Goal: Task Accomplishment & Management: Manage account settings

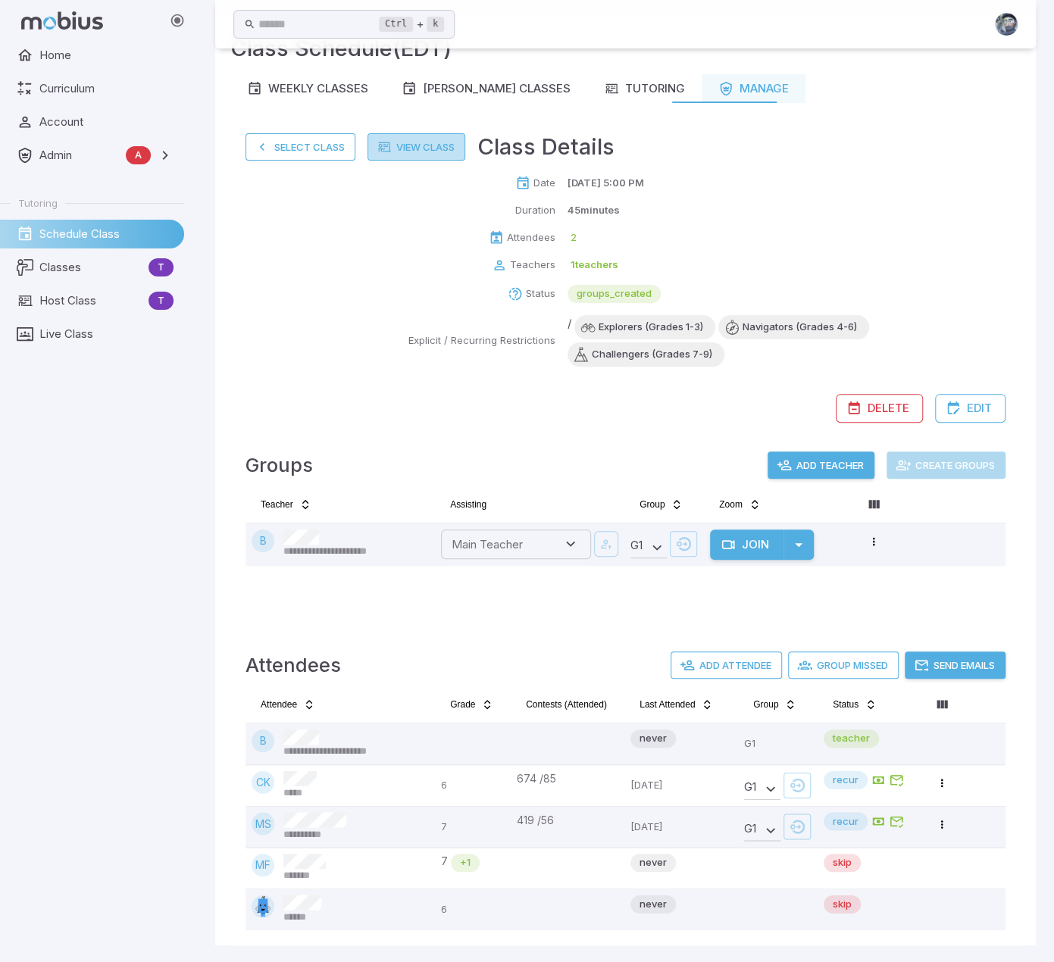
click at [412, 143] on link "View Class" at bounding box center [416, 146] width 98 height 27
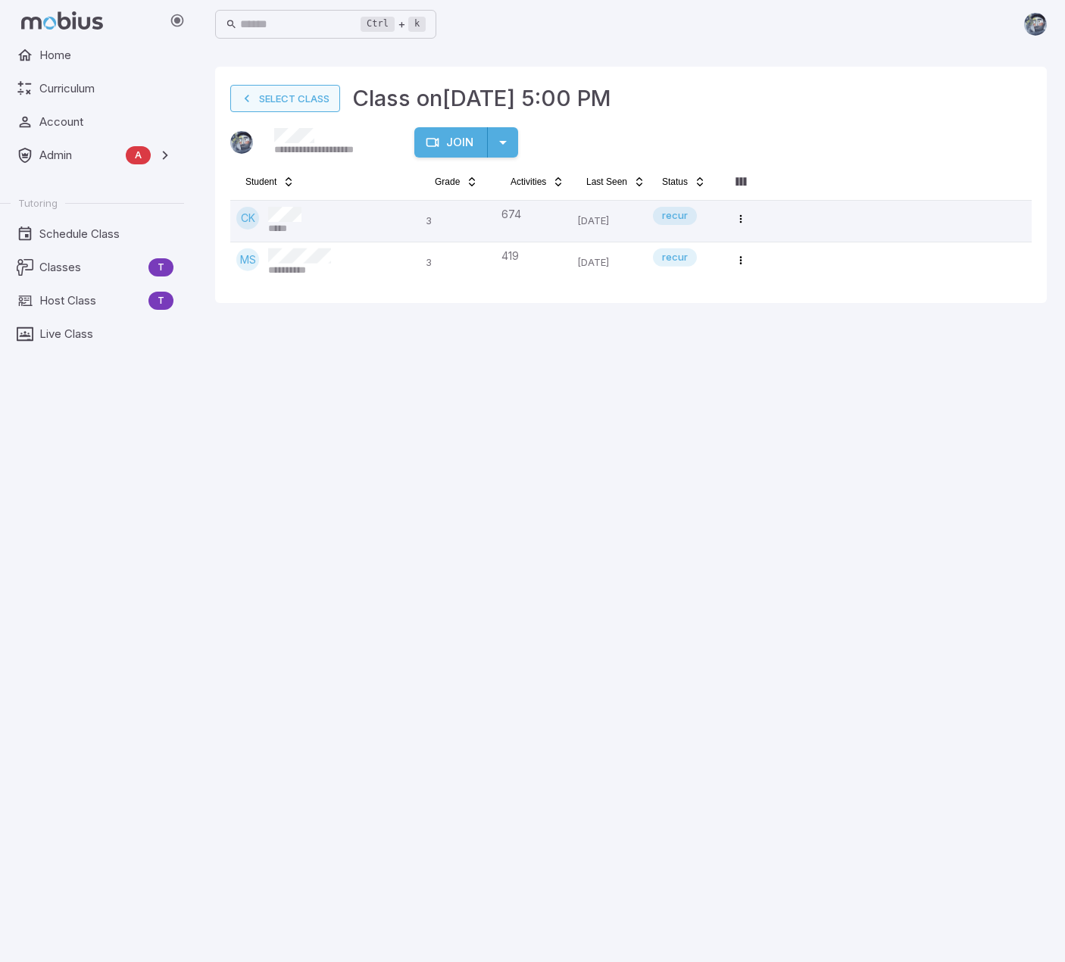
click at [297, 101] on link "Select Class" at bounding box center [285, 98] width 110 height 27
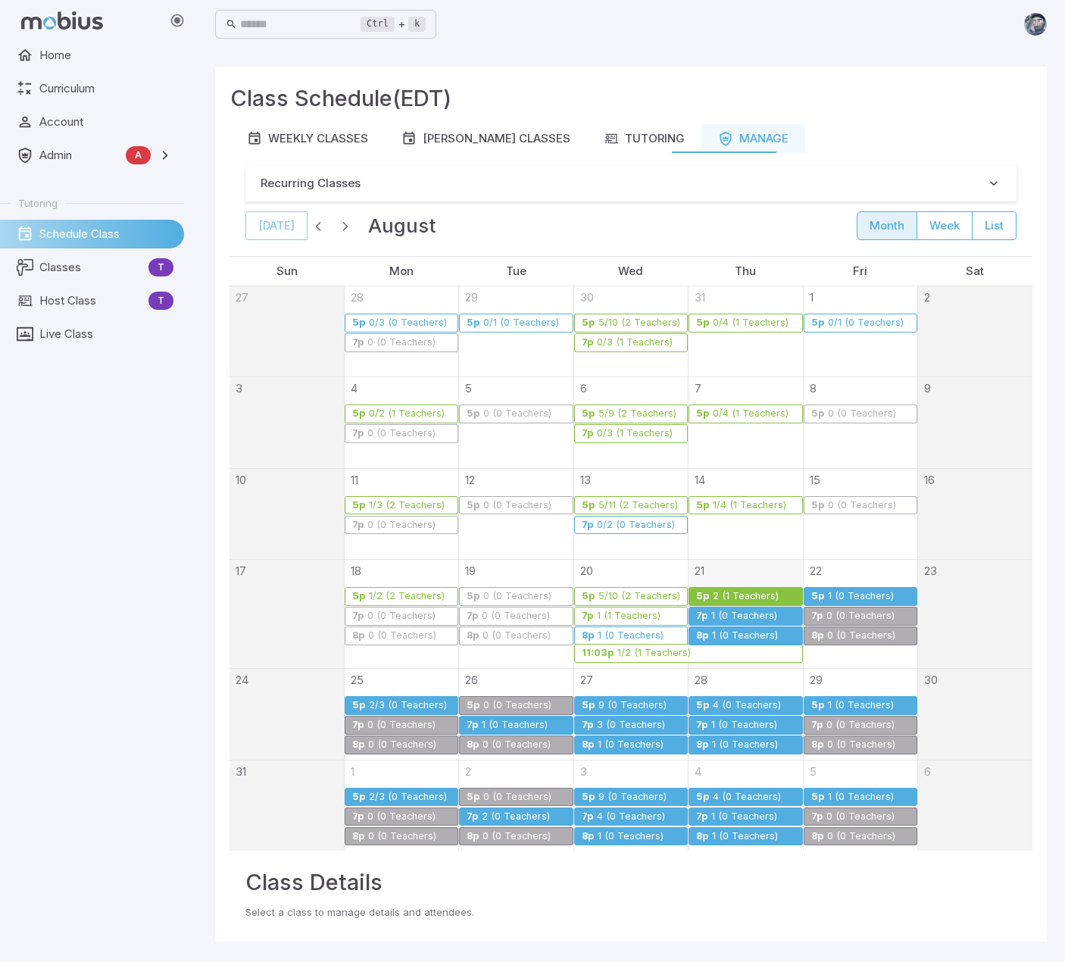
click at [749, 591] on div "2 (1 Teachers)" at bounding box center [745, 596] width 67 height 11
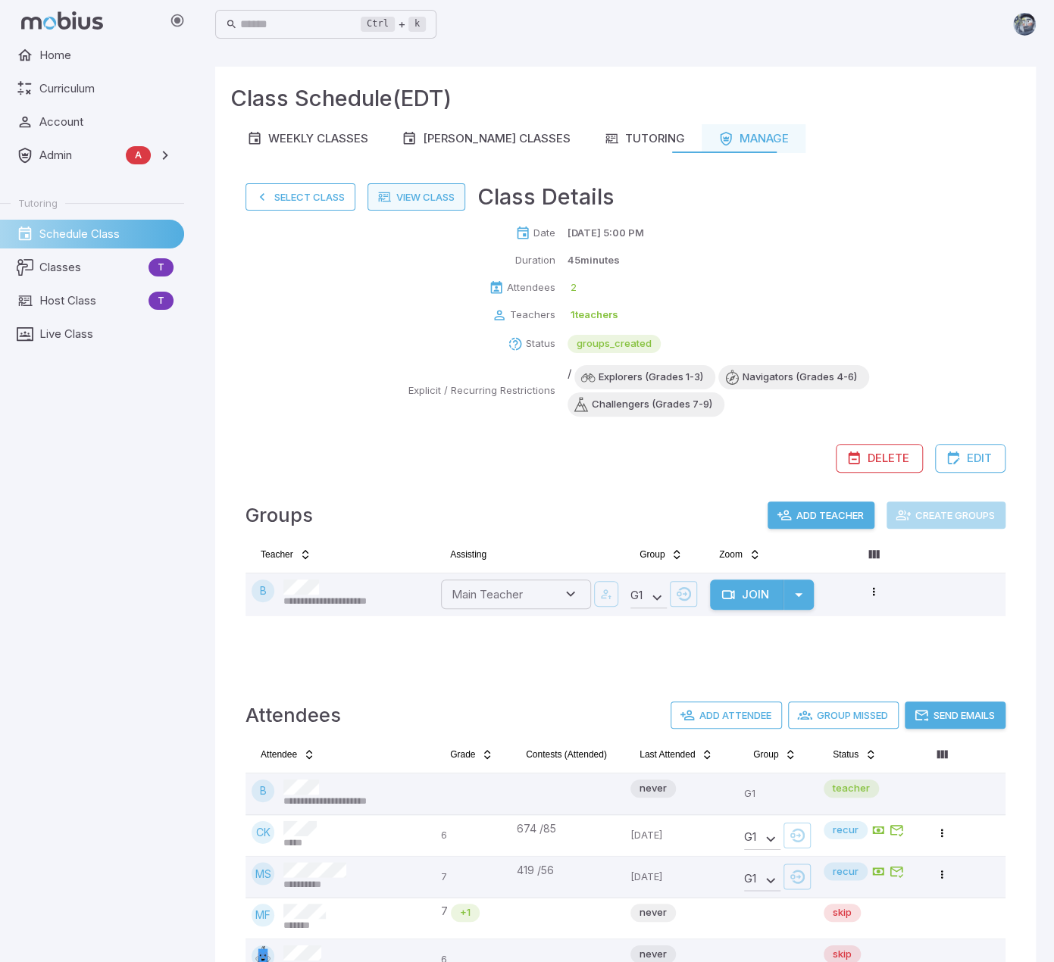
click at [435, 194] on link "View Class" at bounding box center [416, 196] width 98 height 27
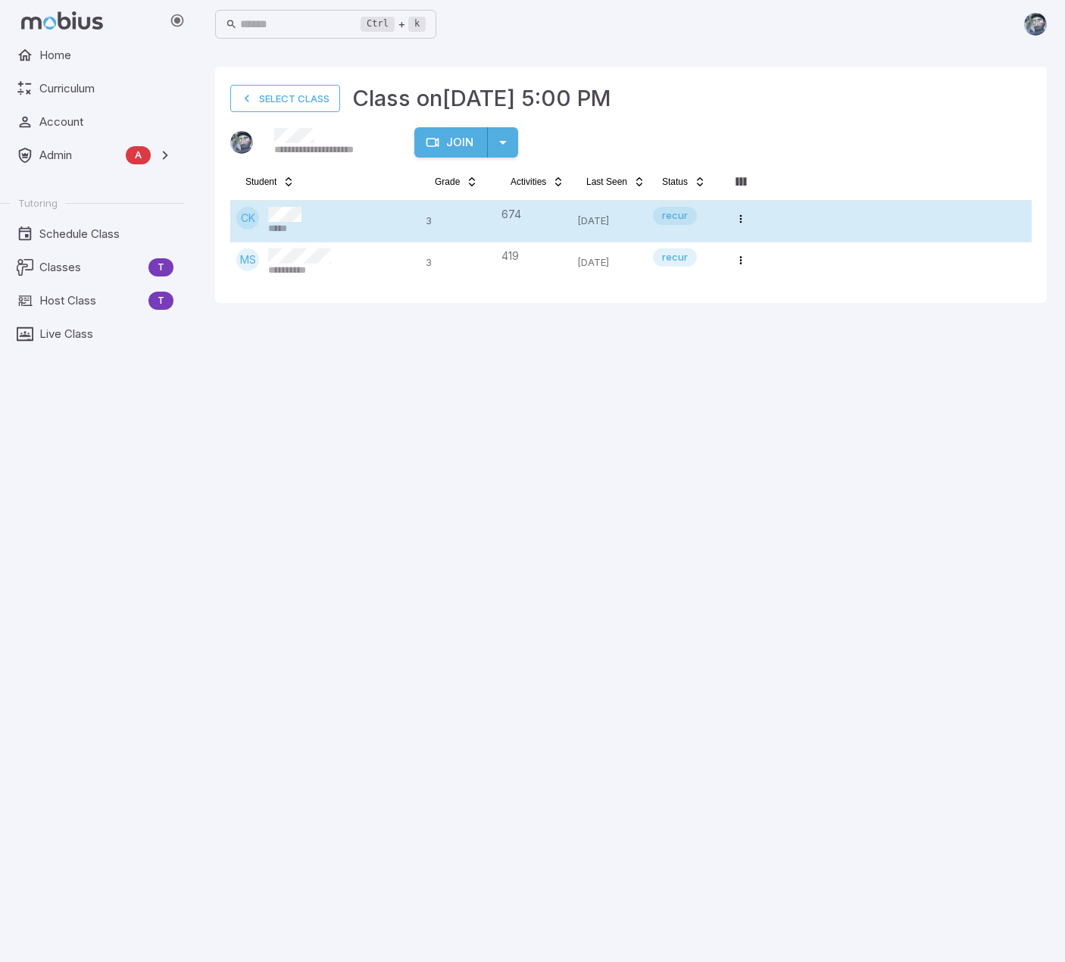
click at [307, 227] on div "CK *****" at bounding box center [324, 221] width 177 height 29
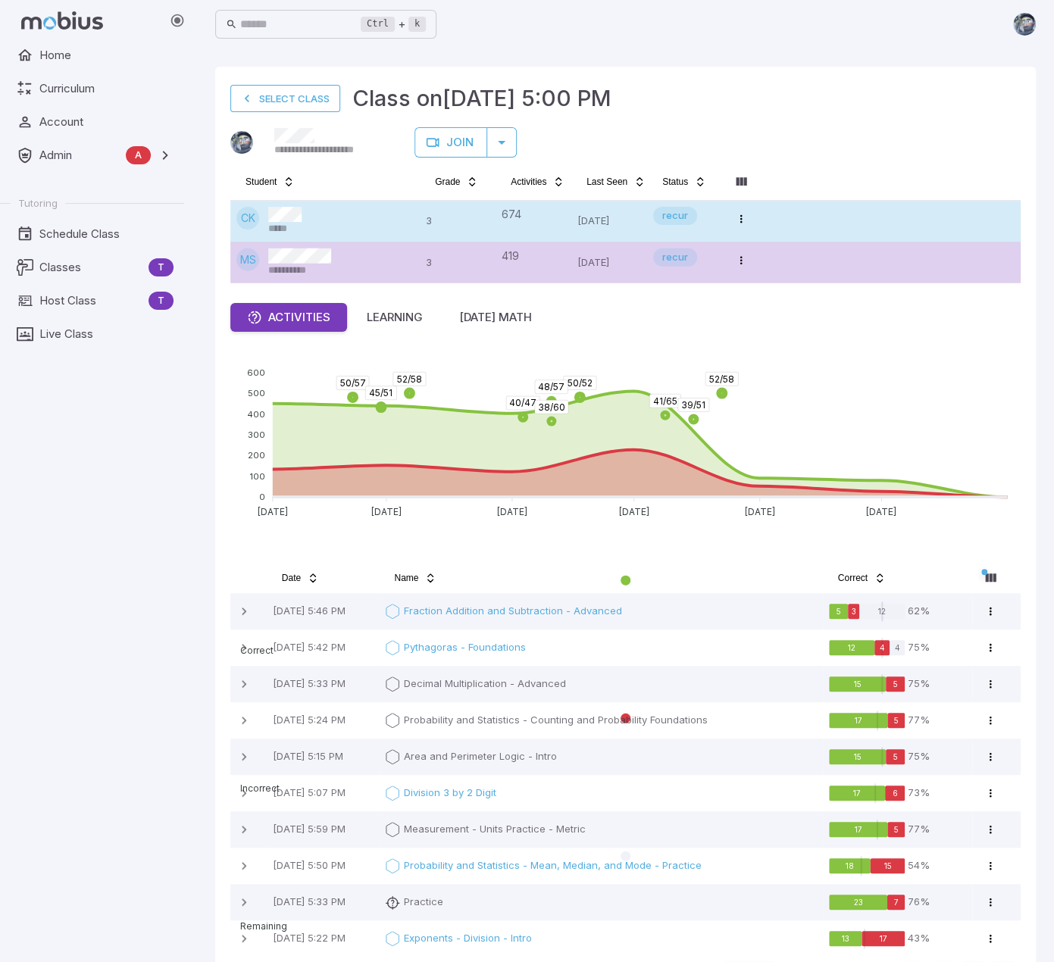
click at [333, 233] on div "CK *****" at bounding box center [324, 221] width 177 height 29
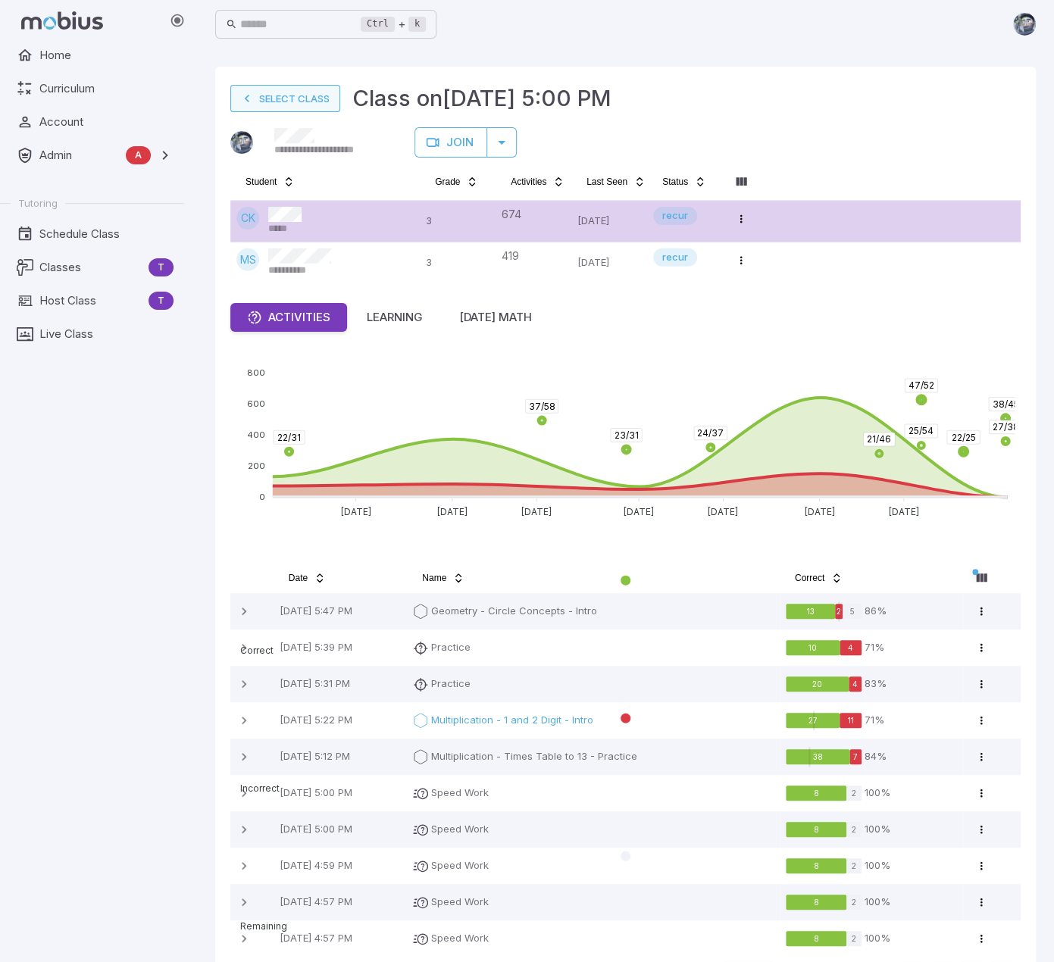
click at [290, 93] on link "Select Class" at bounding box center [285, 98] width 110 height 27
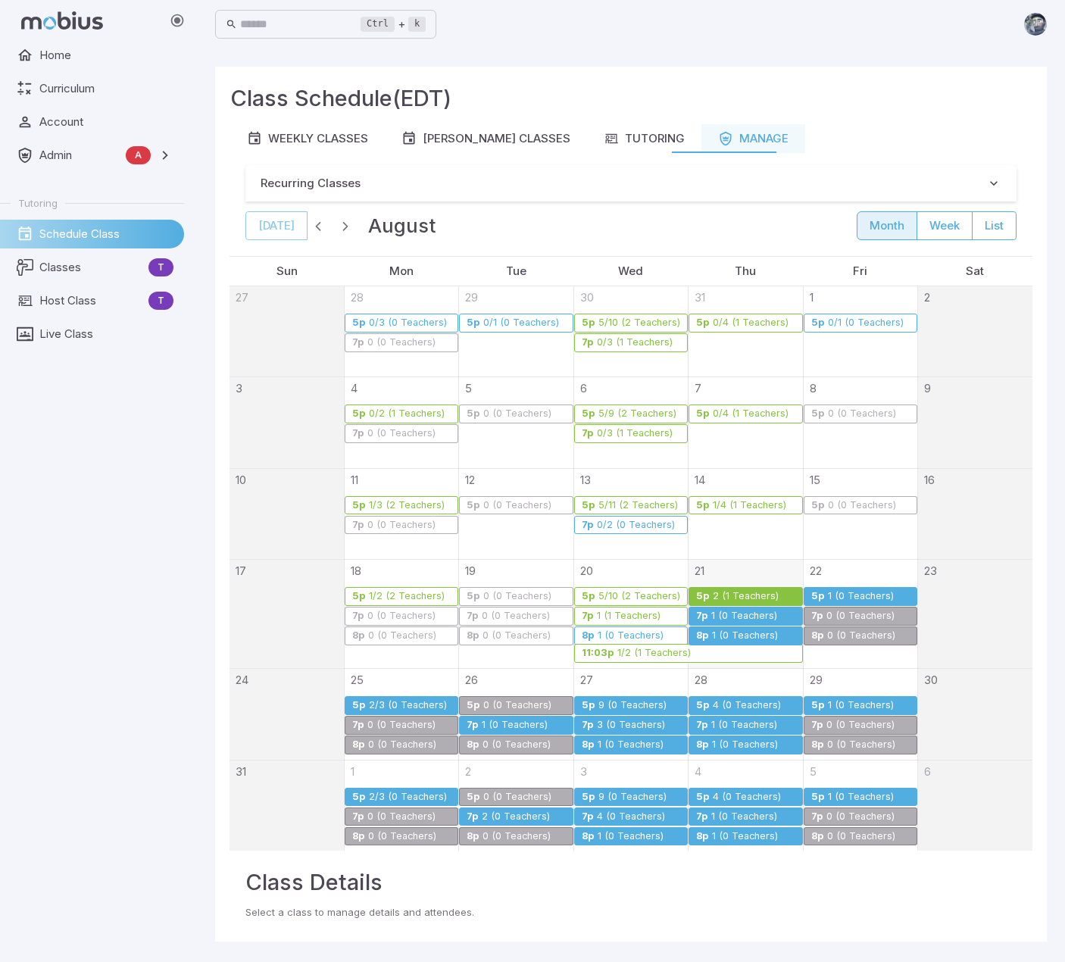
click at [745, 614] on div "1 (0 Teachers)" at bounding box center [744, 616] width 67 height 11
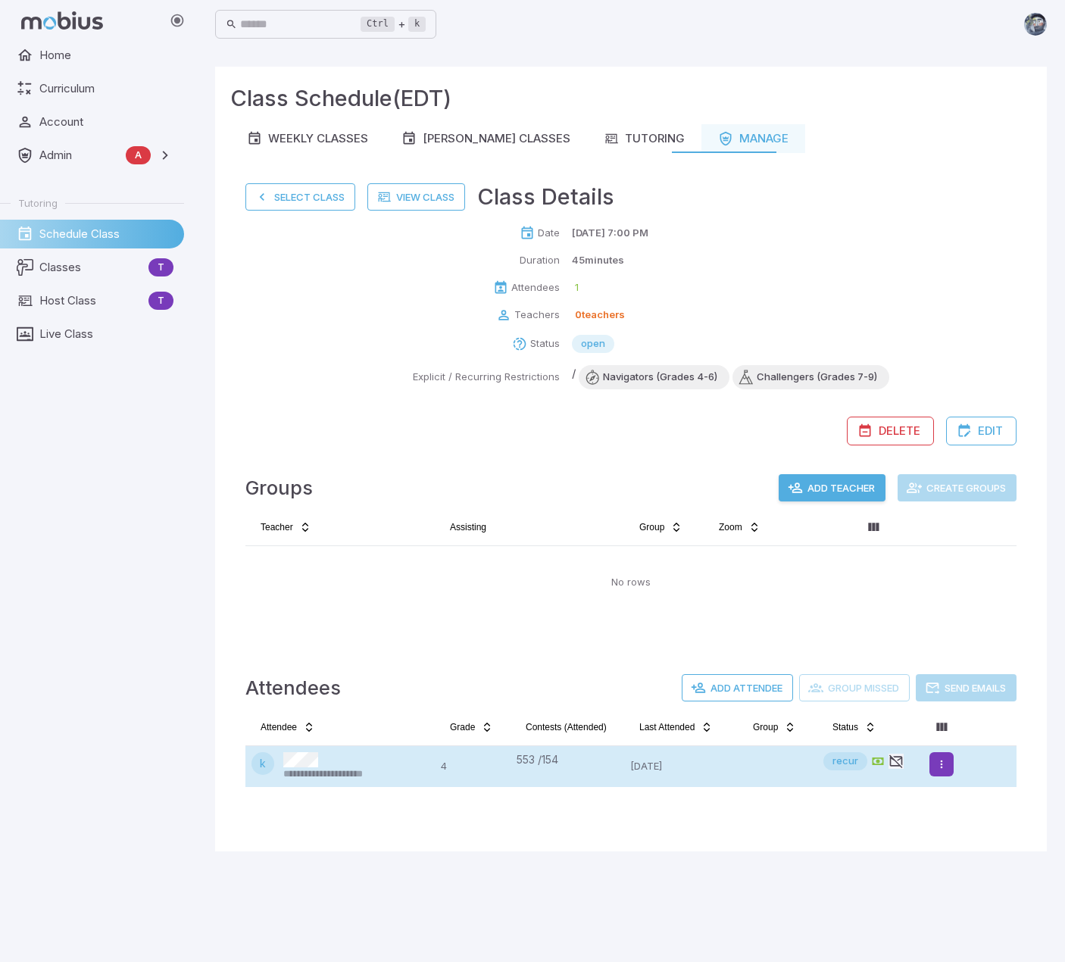
click at [946, 764] on html "**********" at bounding box center [532, 481] width 1065 height 962
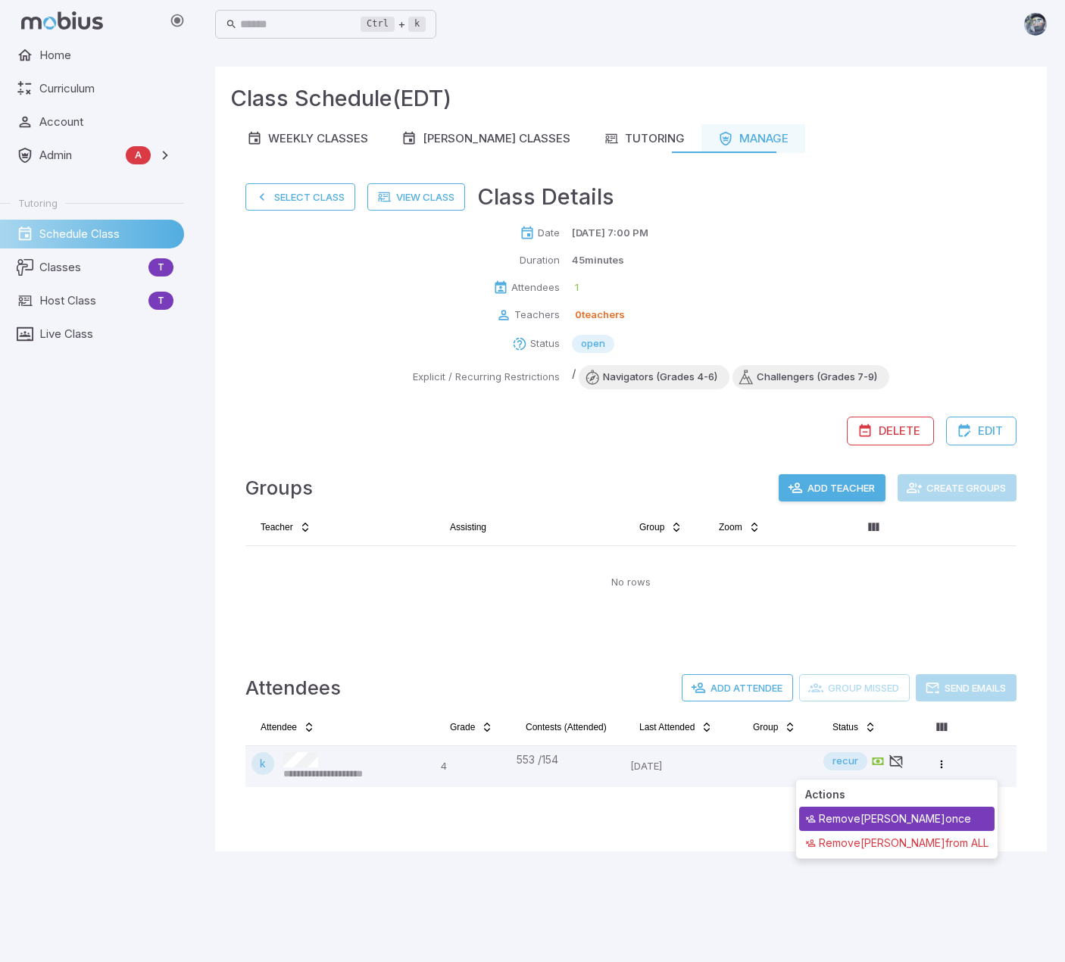
click at [891, 824] on div "Remove [PERSON_NAME] once" at bounding box center [896, 819] width 195 height 24
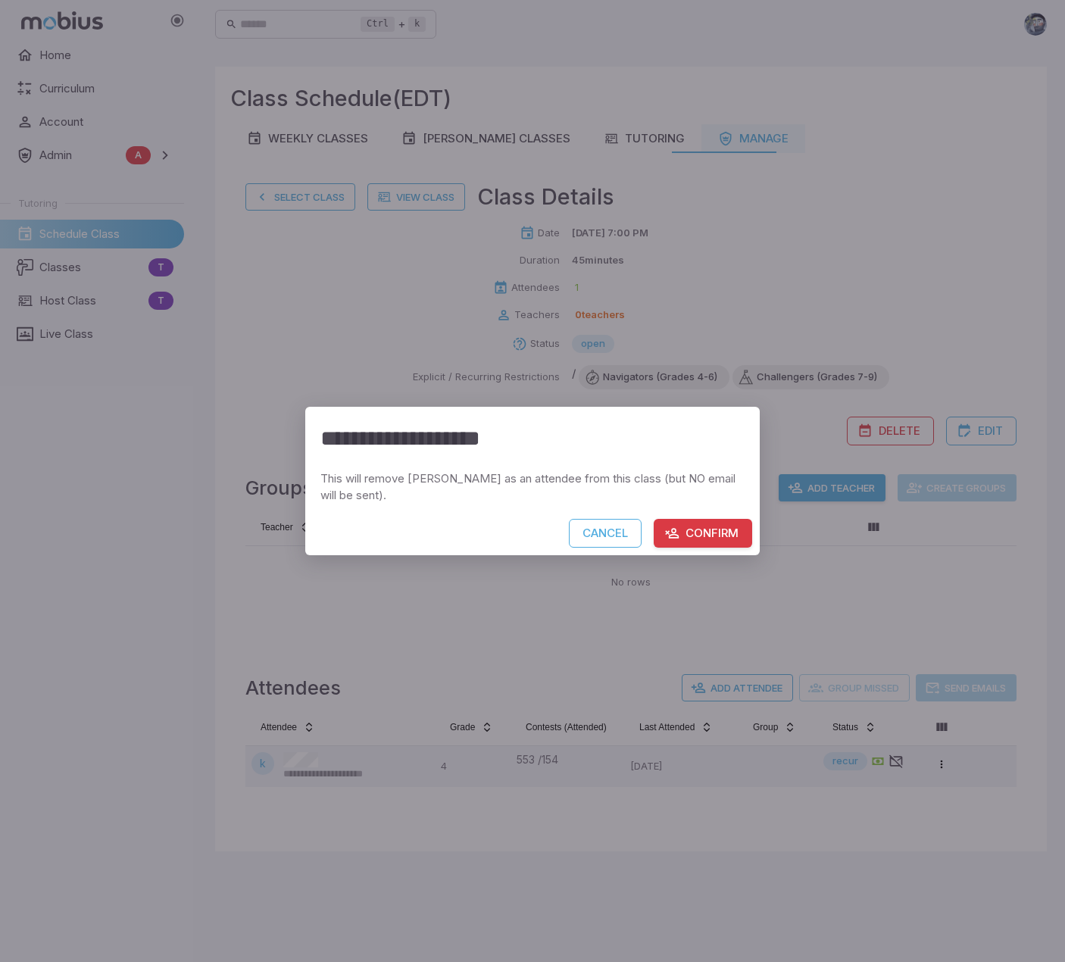
click at [719, 527] on button "Confirm" at bounding box center [703, 533] width 98 height 29
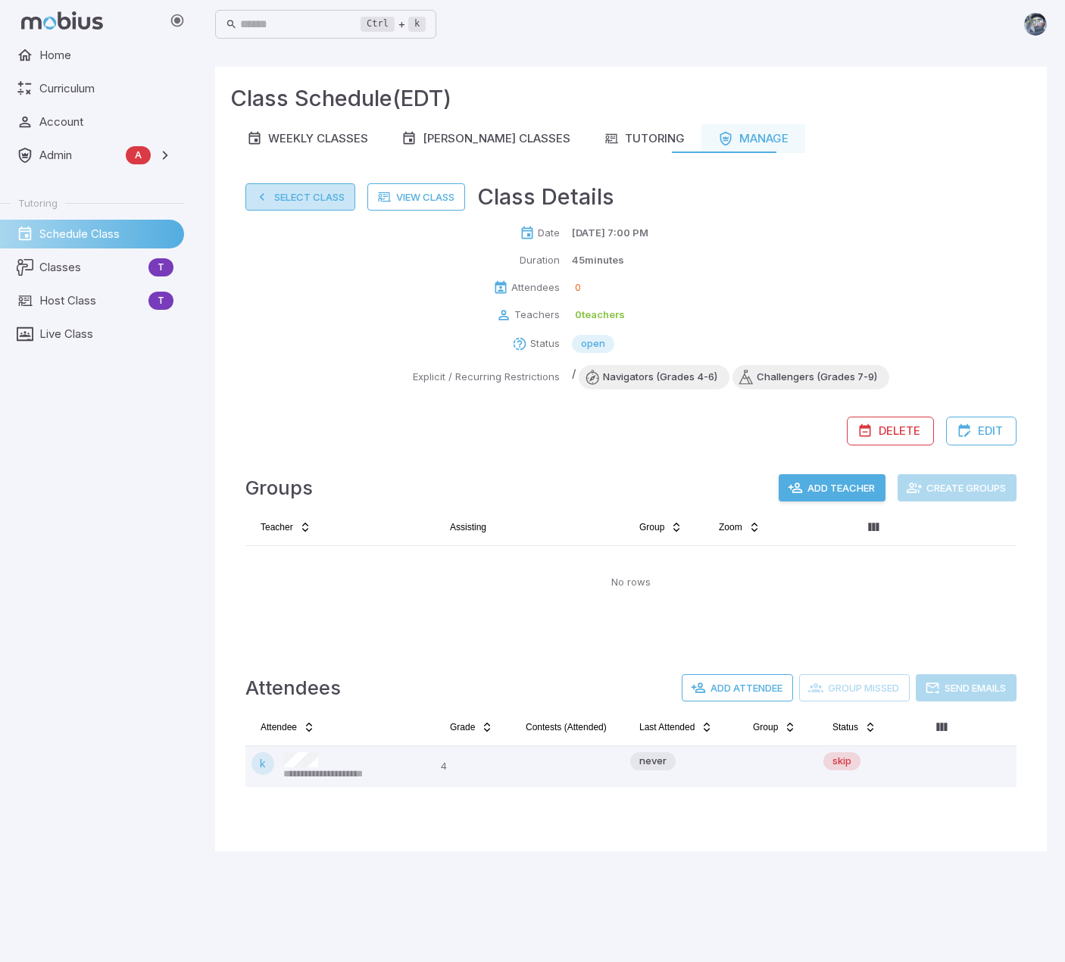
click at [291, 192] on button "Select Class" at bounding box center [300, 196] width 110 height 27
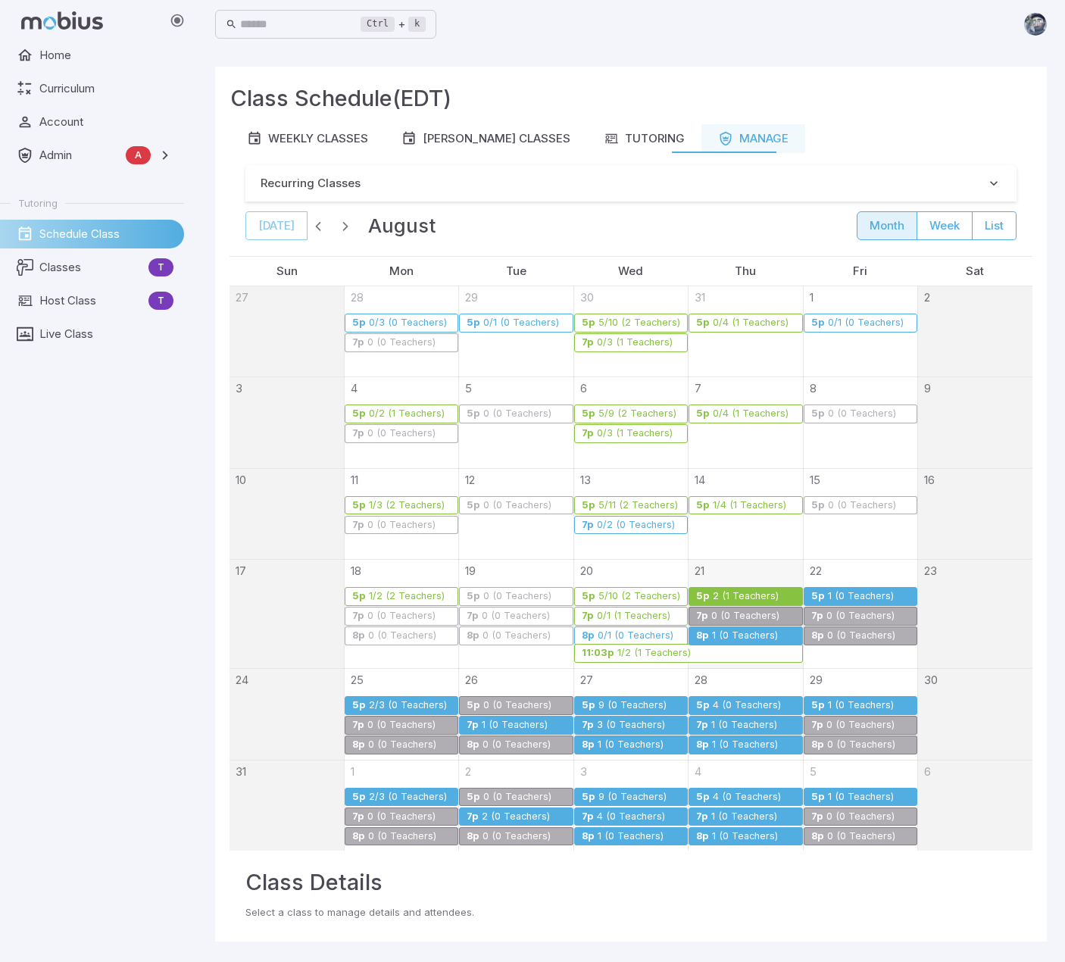
click at [738, 627] on link "8p 1 (0 Teachers)" at bounding box center [746, 636] width 114 height 19
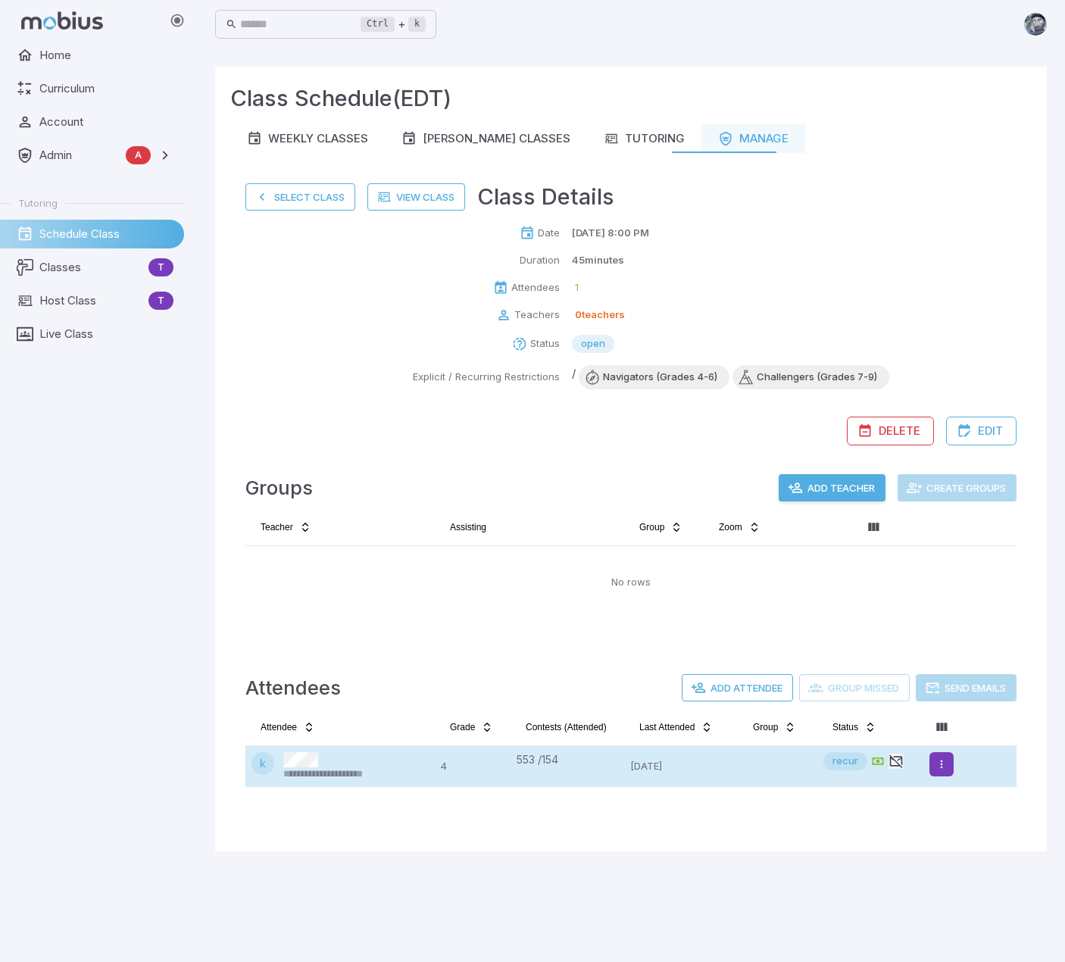
click at [930, 763] on html "**********" at bounding box center [532, 481] width 1065 height 962
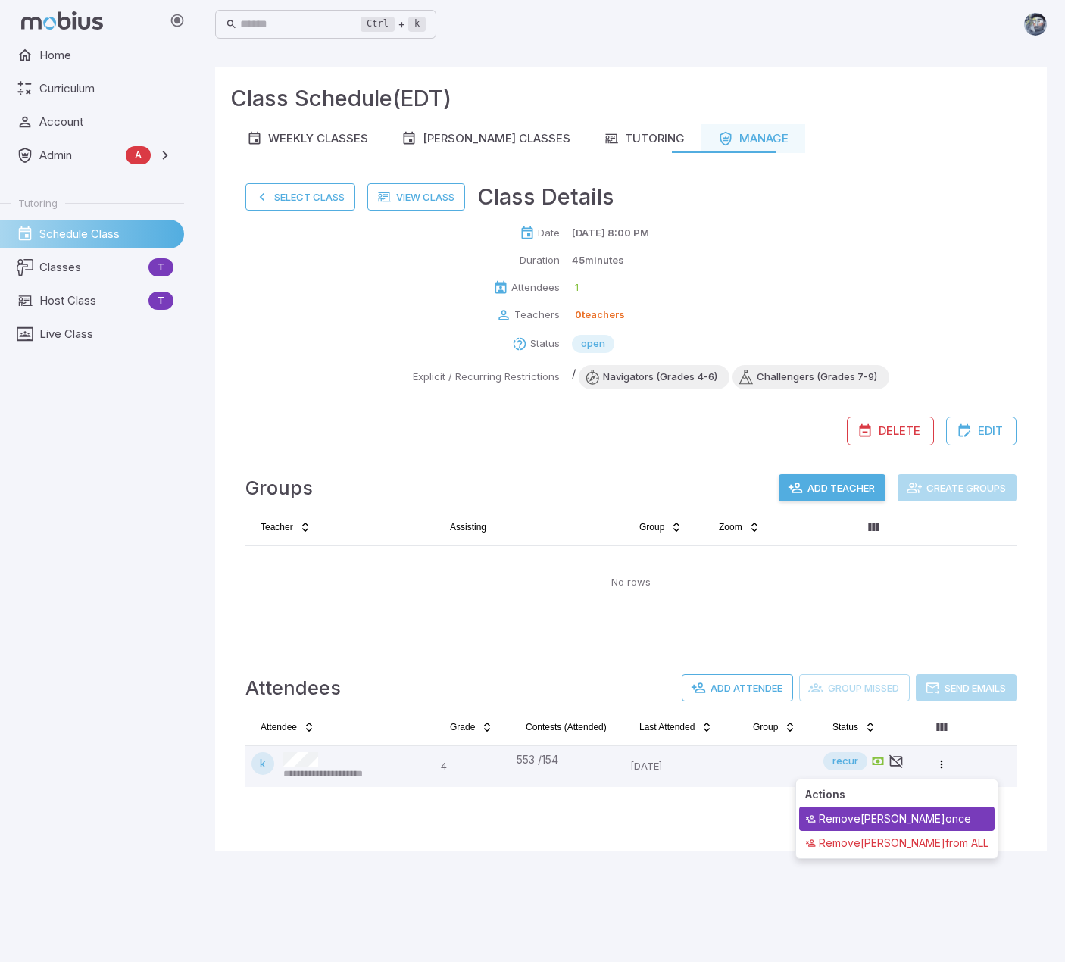
click at [911, 823] on div "Remove [PERSON_NAME] once" at bounding box center [896, 819] width 195 height 24
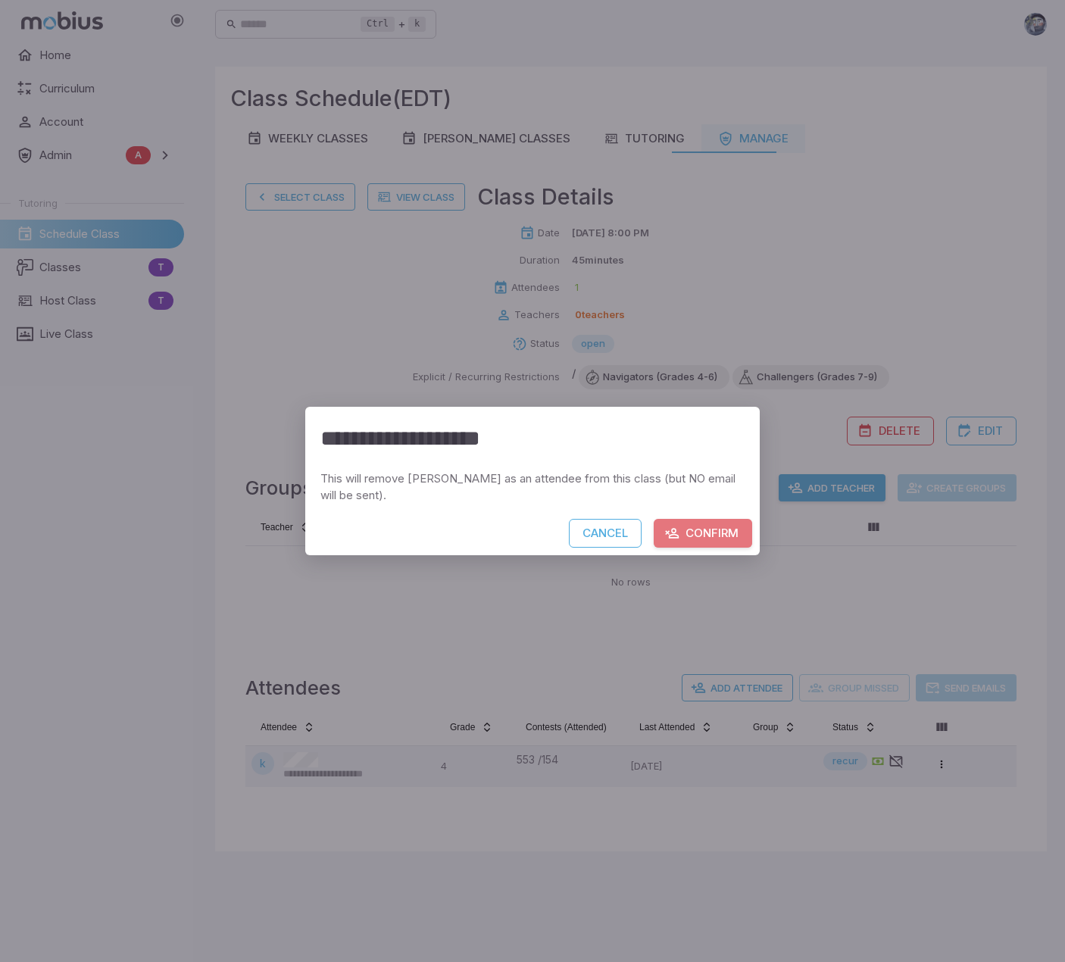
click at [720, 527] on button "Confirm" at bounding box center [703, 533] width 98 height 29
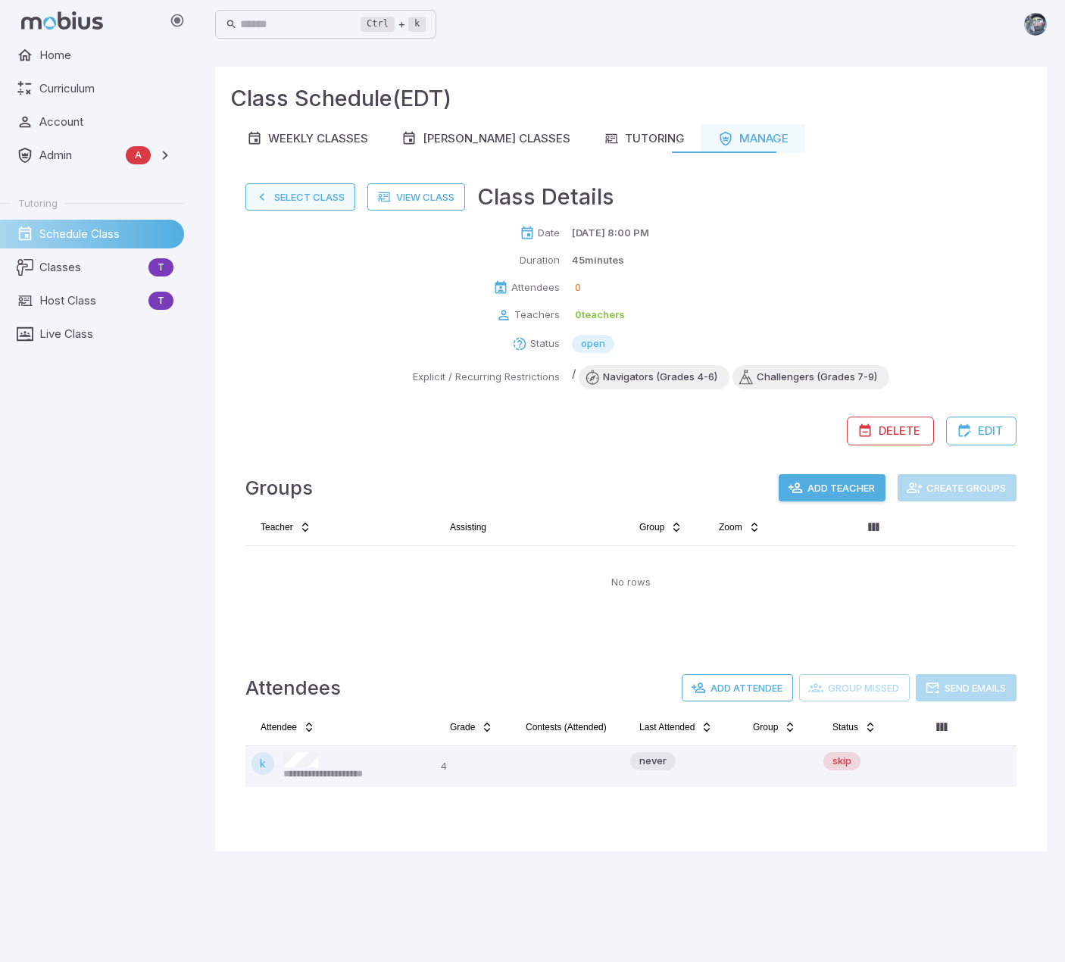
click at [273, 195] on button "Select Class" at bounding box center [300, 196] width 110 height 27
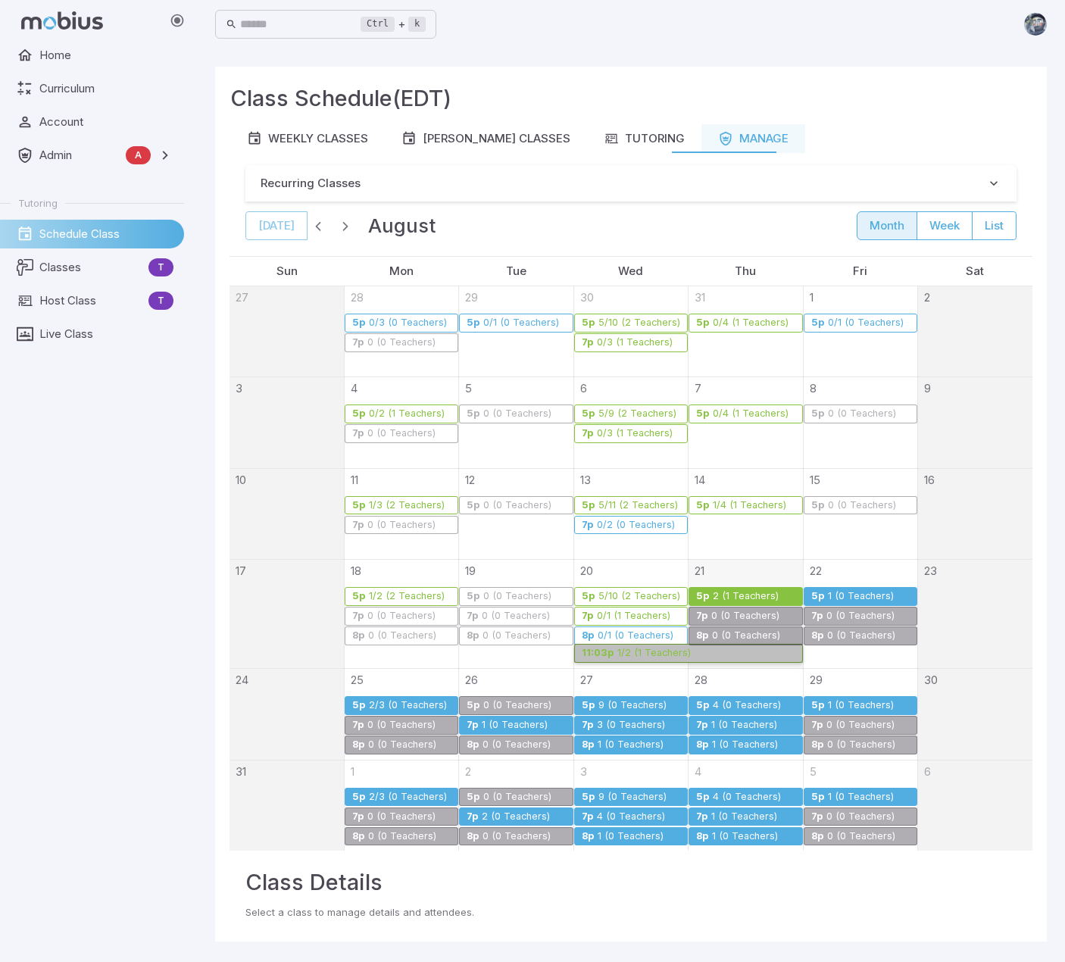
drag, startPoint x: 628, startPoint y: 651, endPoint x: 286, endPoint y: 517, distance: 366.8
click at [286, 517] on div at bounding box center [287, 514] width 114 height 90
click at [320, 230] on div at bounding box center [532, 481] width 1065 height 962
click at [315, 227] on span "button" at bounding box center [318, 225] width 15 height 15
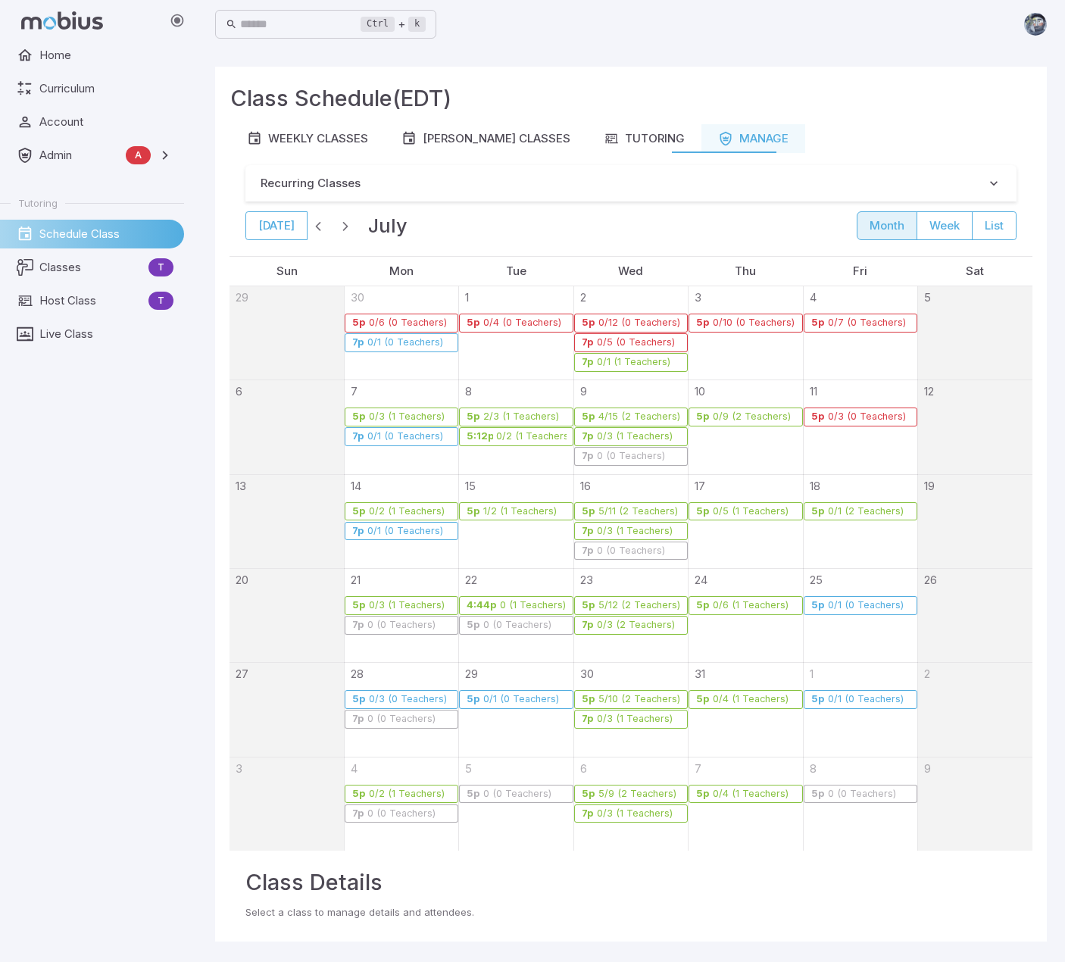
click at [317, 225] on span "button" at bounding box center [318, 225] width 15 height 15
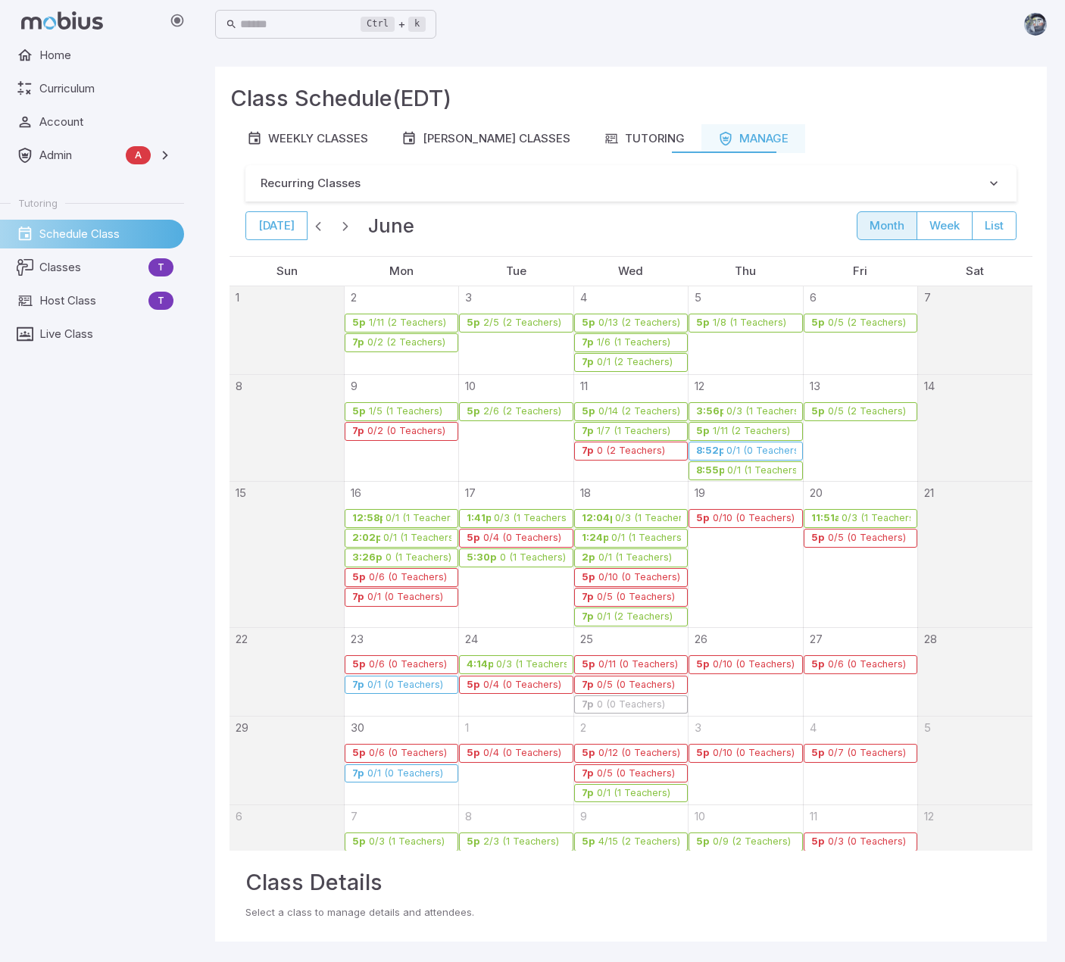
click at [342, 228] on span "button" at bounding box center [345, 225] width 15 height 15
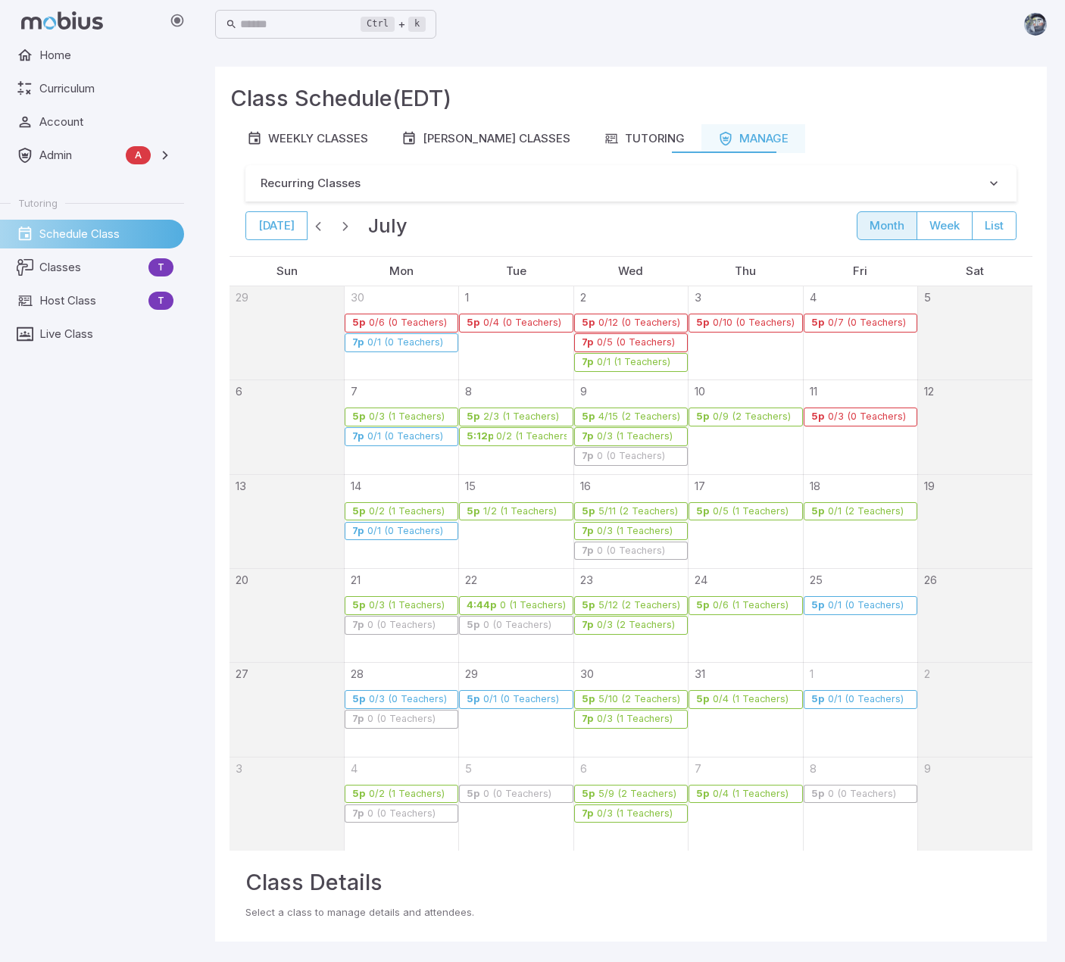
click at [342, 228] on span "button" at bounding box center [345, 225] width 15 height 15
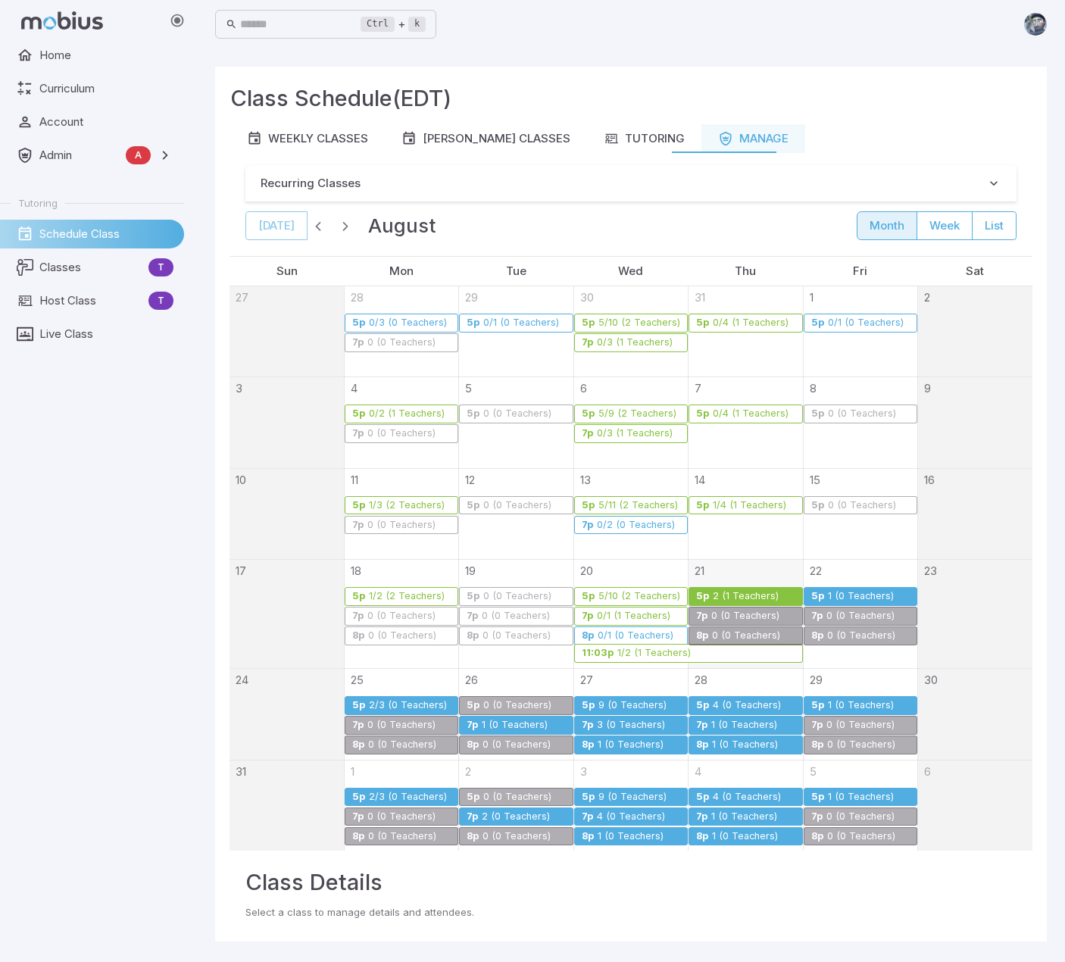
click at [879, 76] on div "Class Schedule (EDT) Weekly Classes [PERSON_NAME] Classes Tutoring Manage Recur…" at bounding box center [631, 504] width 832 height 875
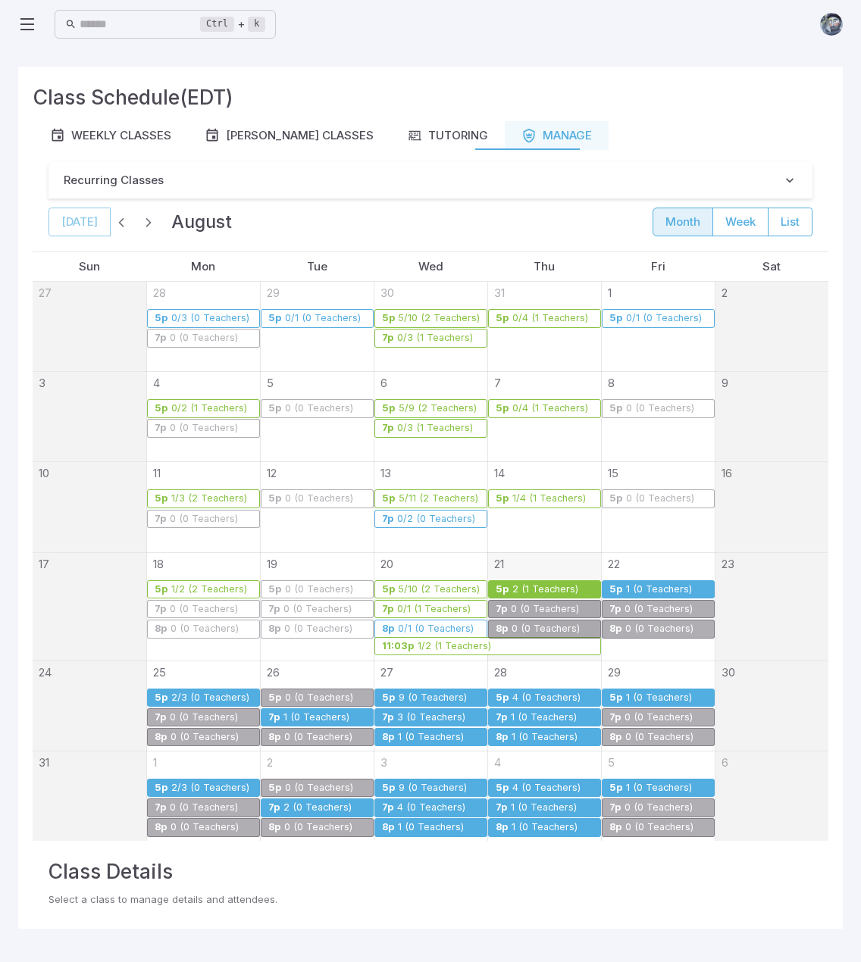
click at [506, 588] on div "5p" at bounding box center [502, 589] width 14 height 11
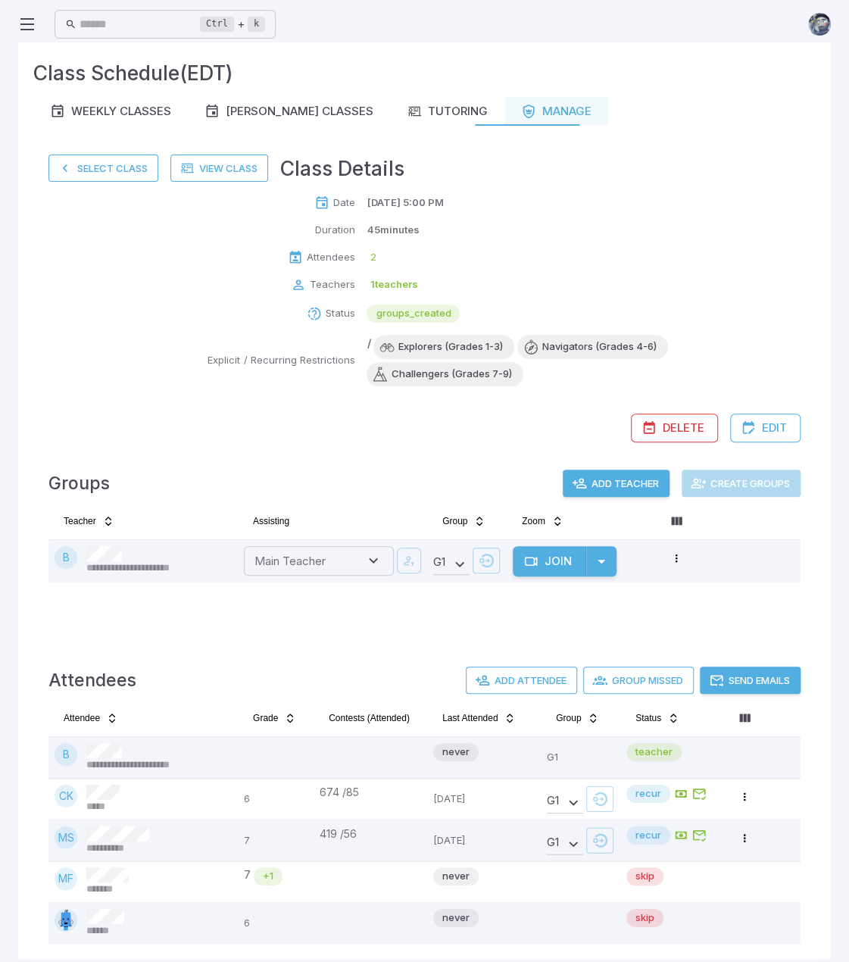
scroll to position [38, 0]
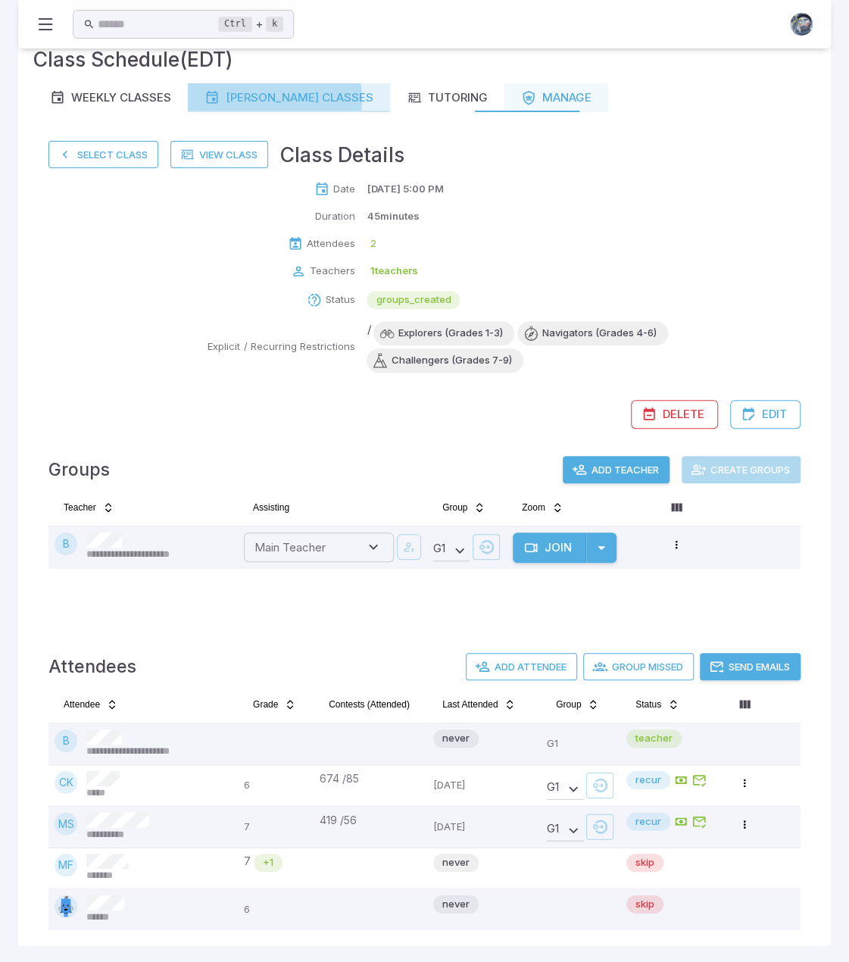
click at [268, 98] on div "[PERSON_NAME] Classes" at bounding box center [289, 97] width 169 height 17
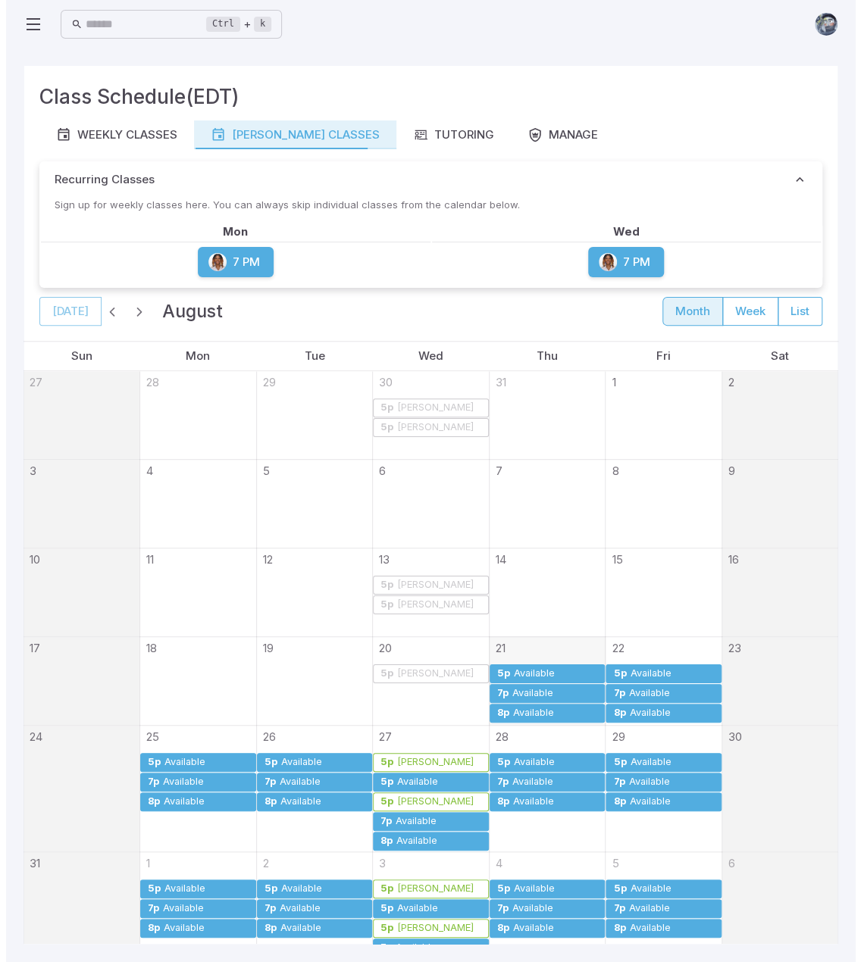
scroll to position [0, 0]
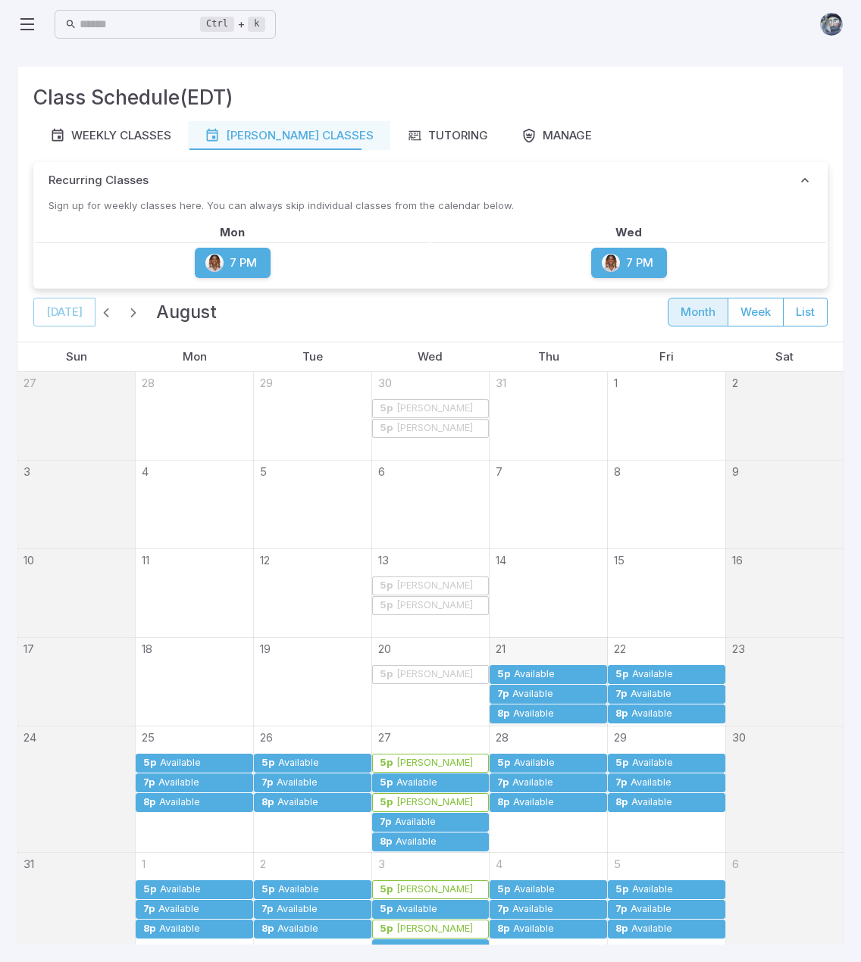
click at [126, 309] on span "button" at bounding box center [133, 312] width 15 height 15
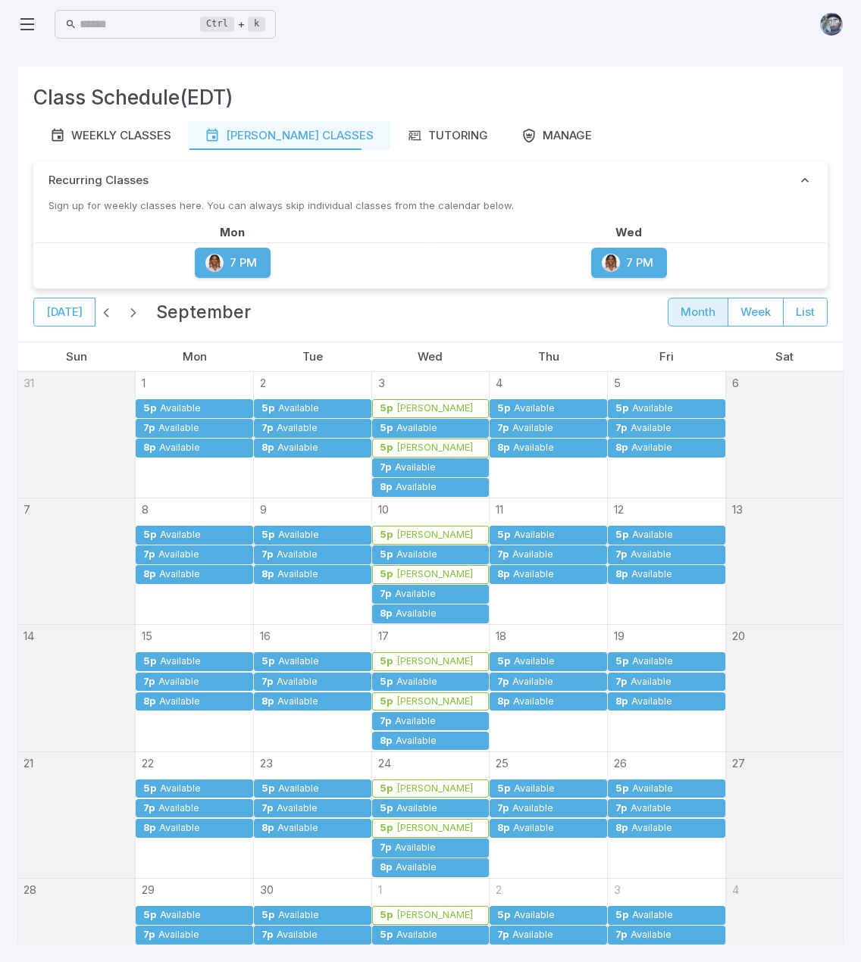
click at [103, 308] on span "button" at bounding box center [105, 312] width 15 height 15
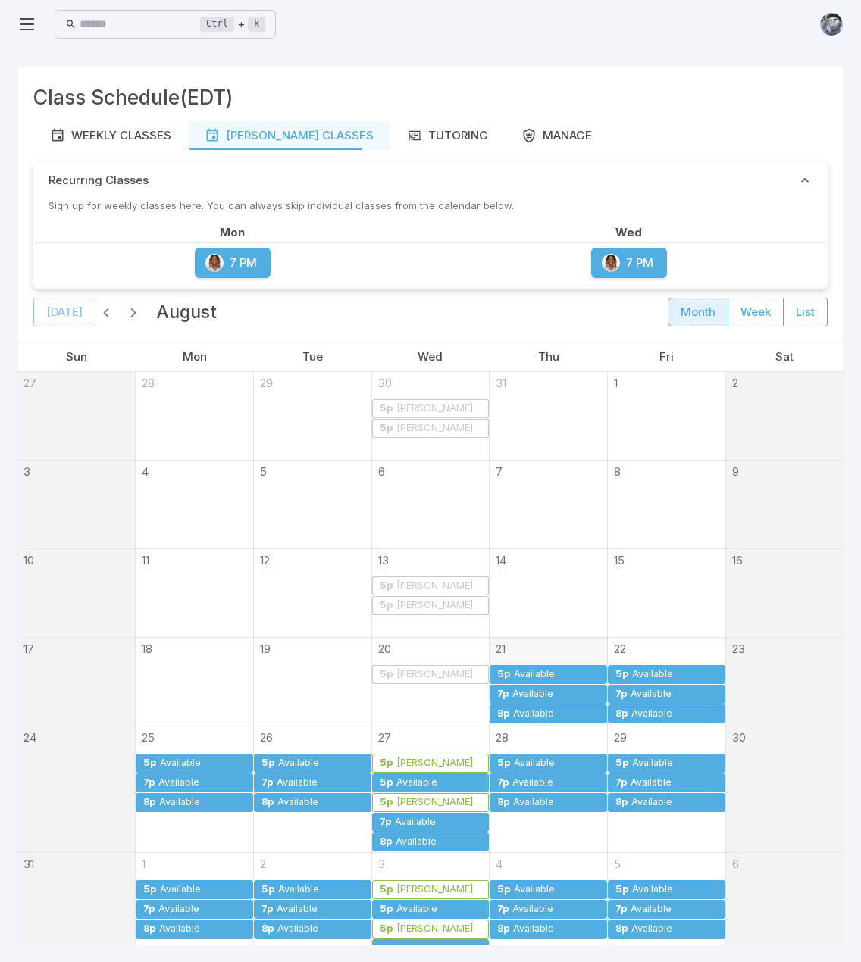
click at [103, 308] on span "button" at bounding box center [105, 312] width 15 height 15
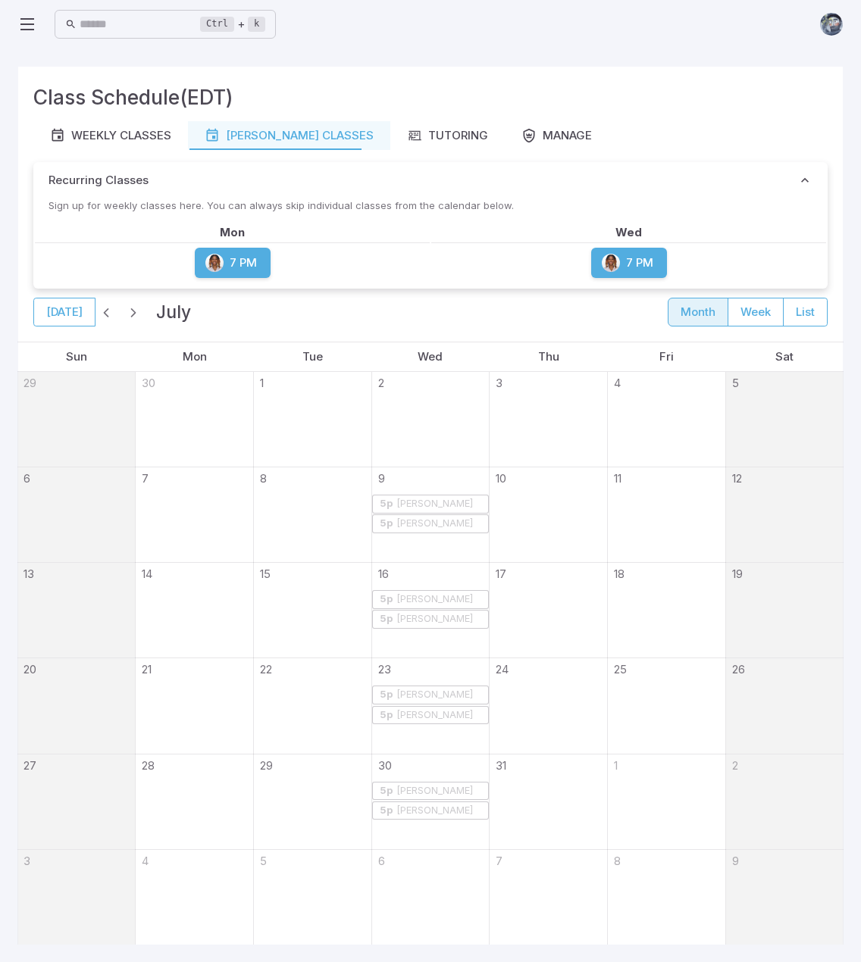
click at [103, 308] on span "button" at bounding box center [105, 312] width 15 height 15
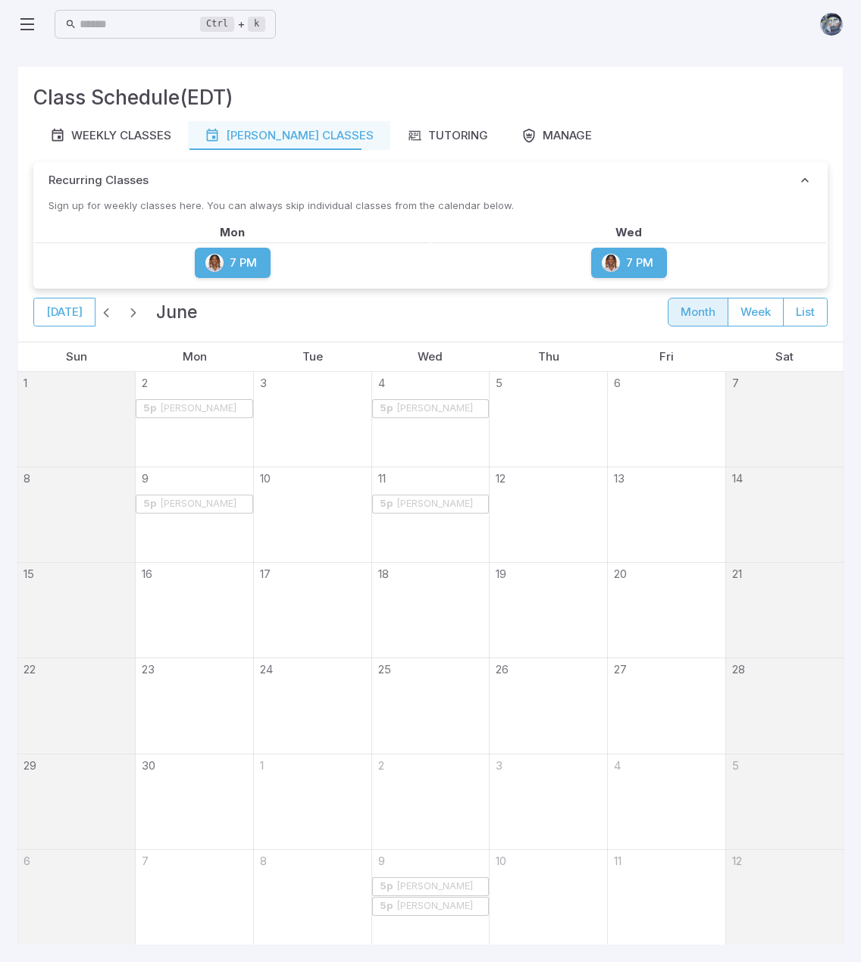
click at [103, 308] on span "button" at bounding box center [105, 312] width 15 height 15
click at [131, 306] on span "button" at bounding box center [133, 312] width 15 height 15
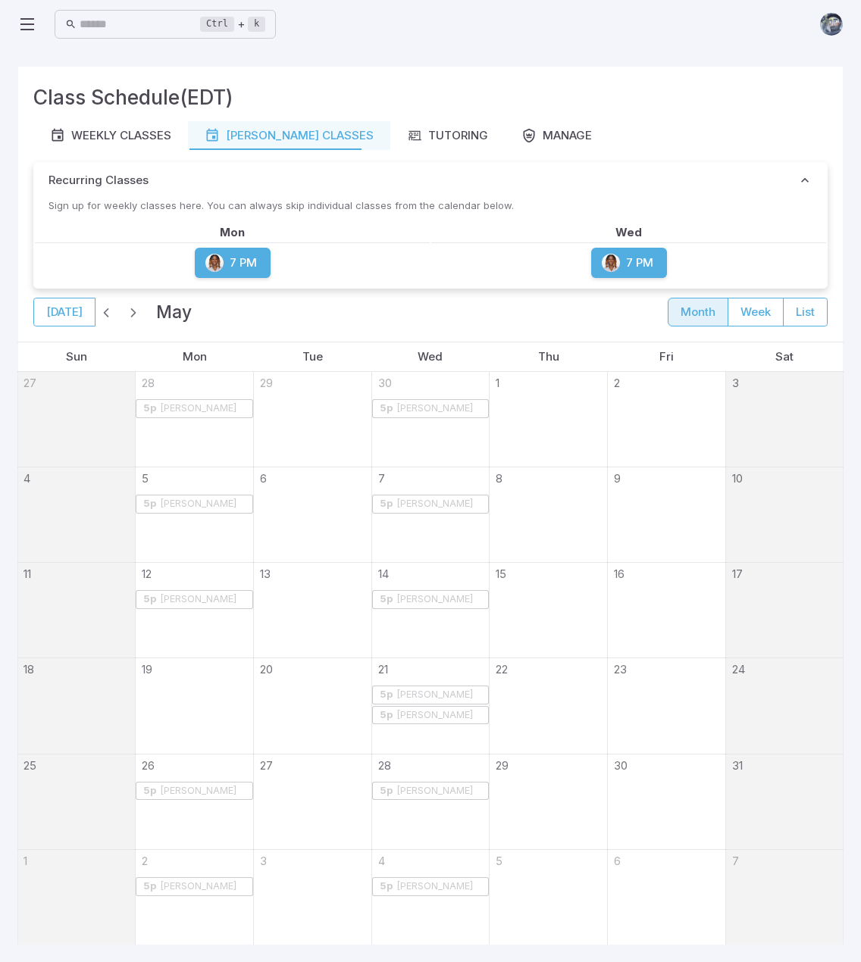
click at [131, 306] on span "button" at bounding box center [133, 312] width 15 height 15
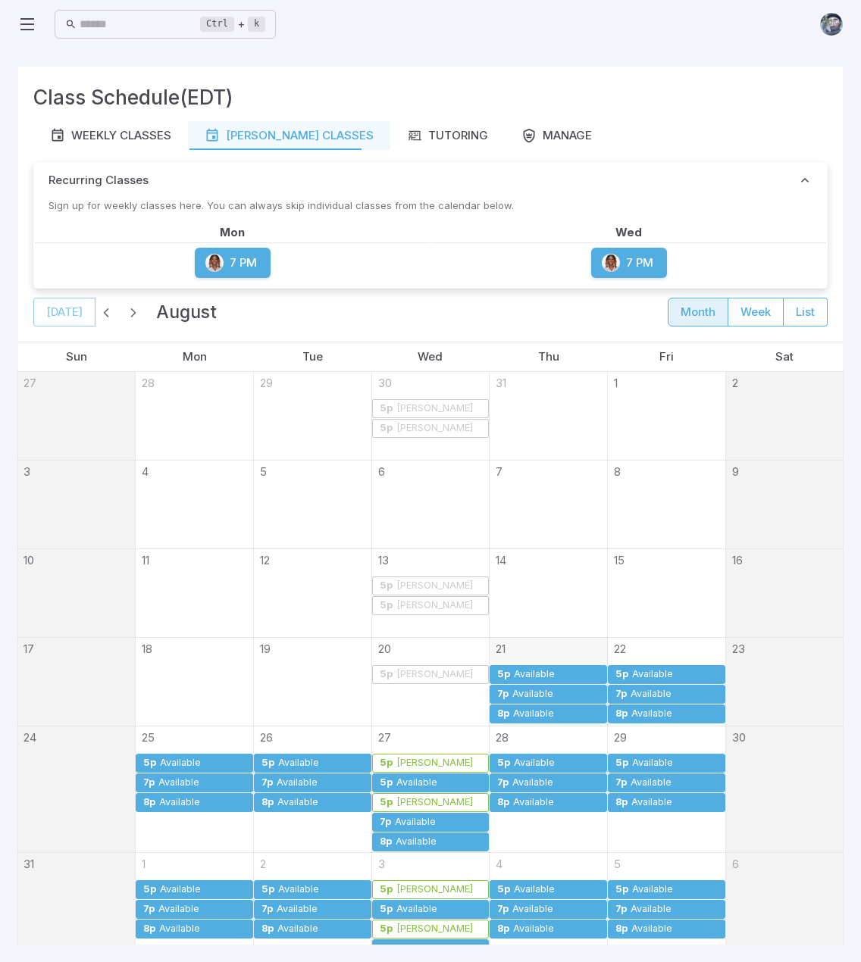
click at [436, 408] on div "[PERSON_NAME]" at bounding box center [434, 408] width 78 height 11
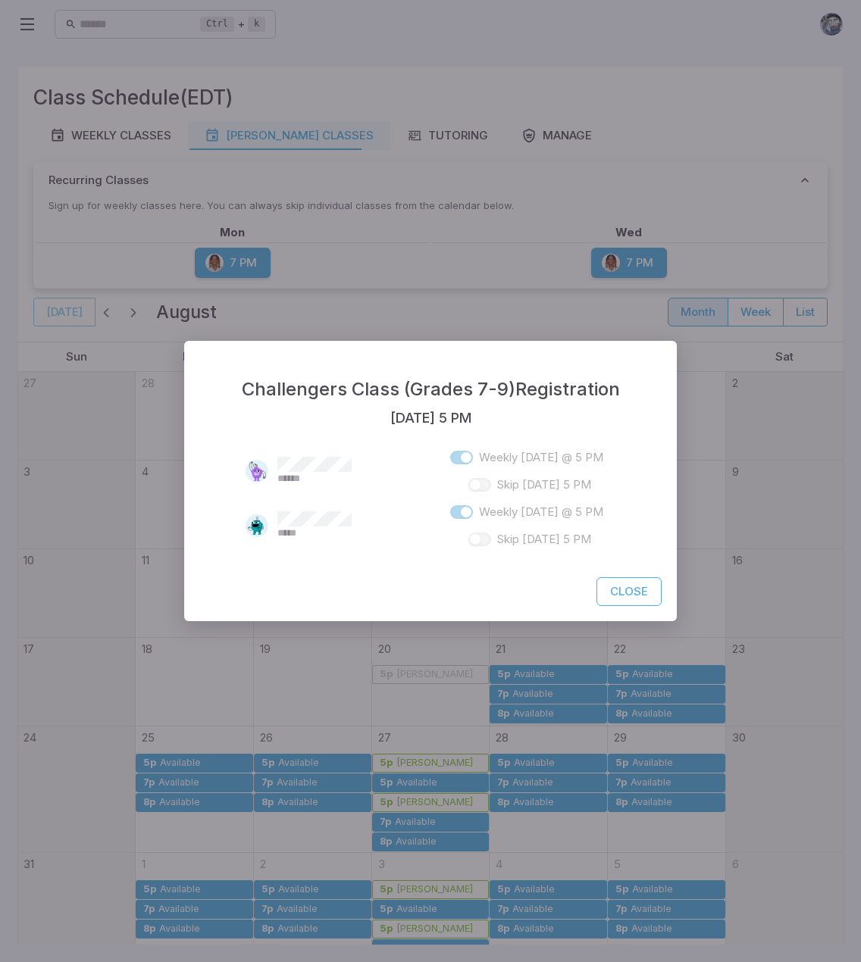
click at [621, 593] on button "Close" at bounding box center [628, 591] width 65 height 29
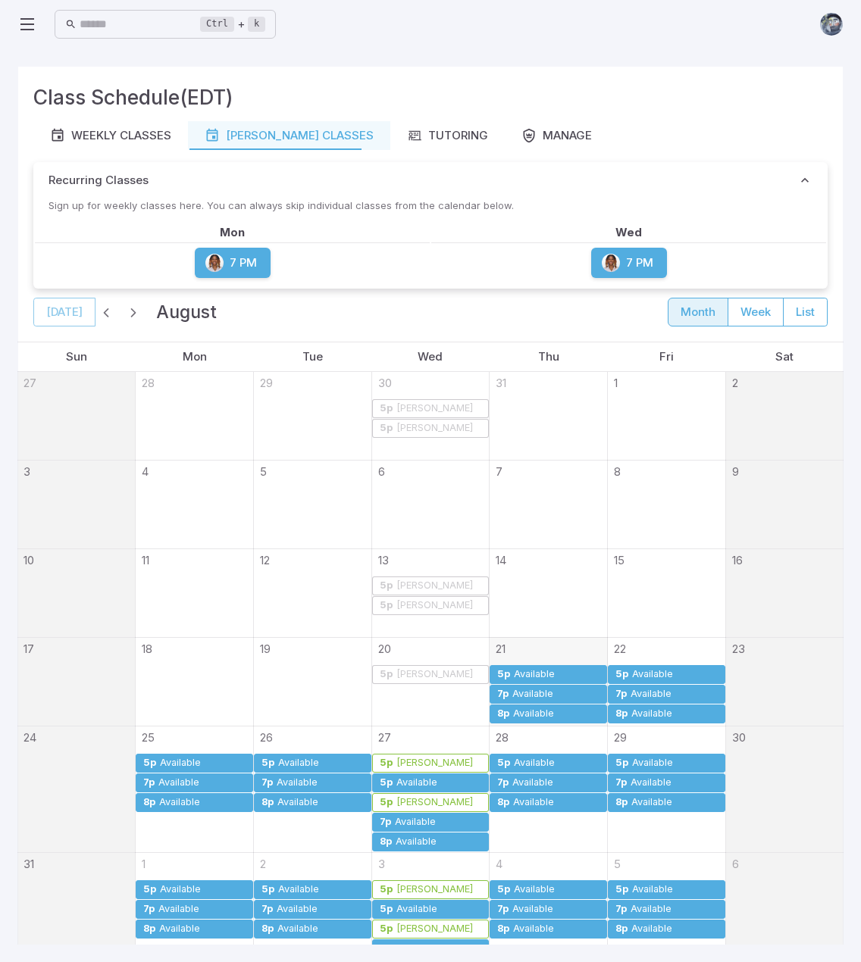
scroll to position [27, 0]
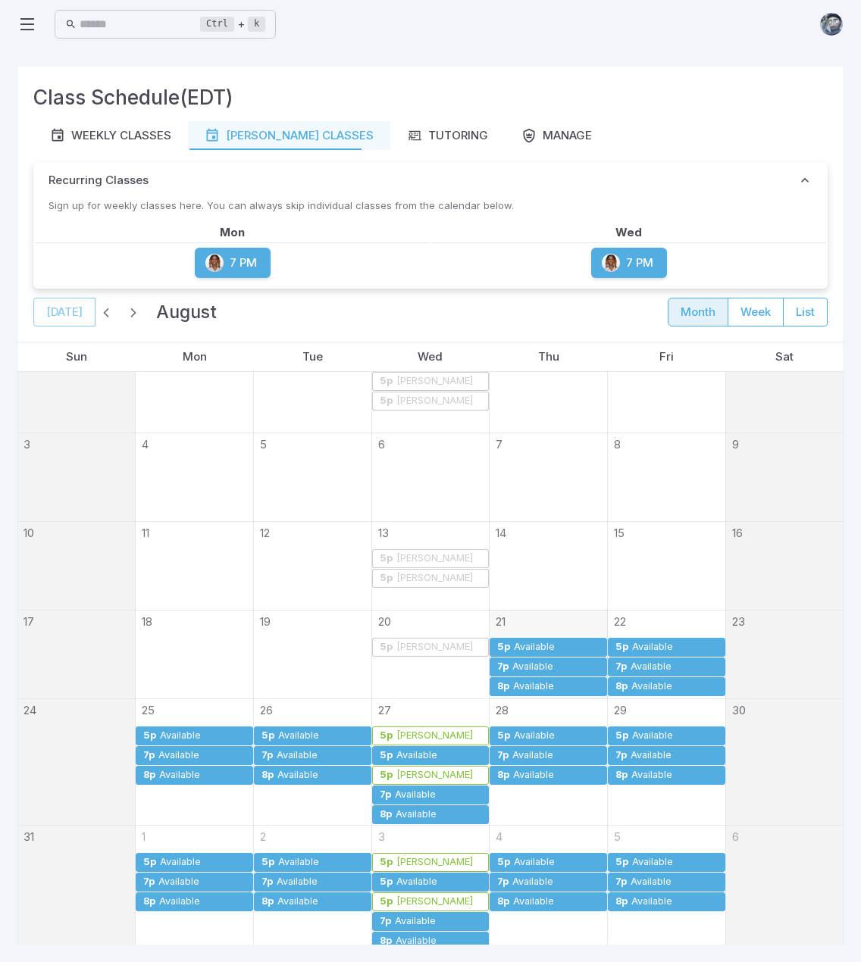
click at [399, 643] on div "[PERSON_NAME]" at bounding box center [434, 647] width 78 height 11
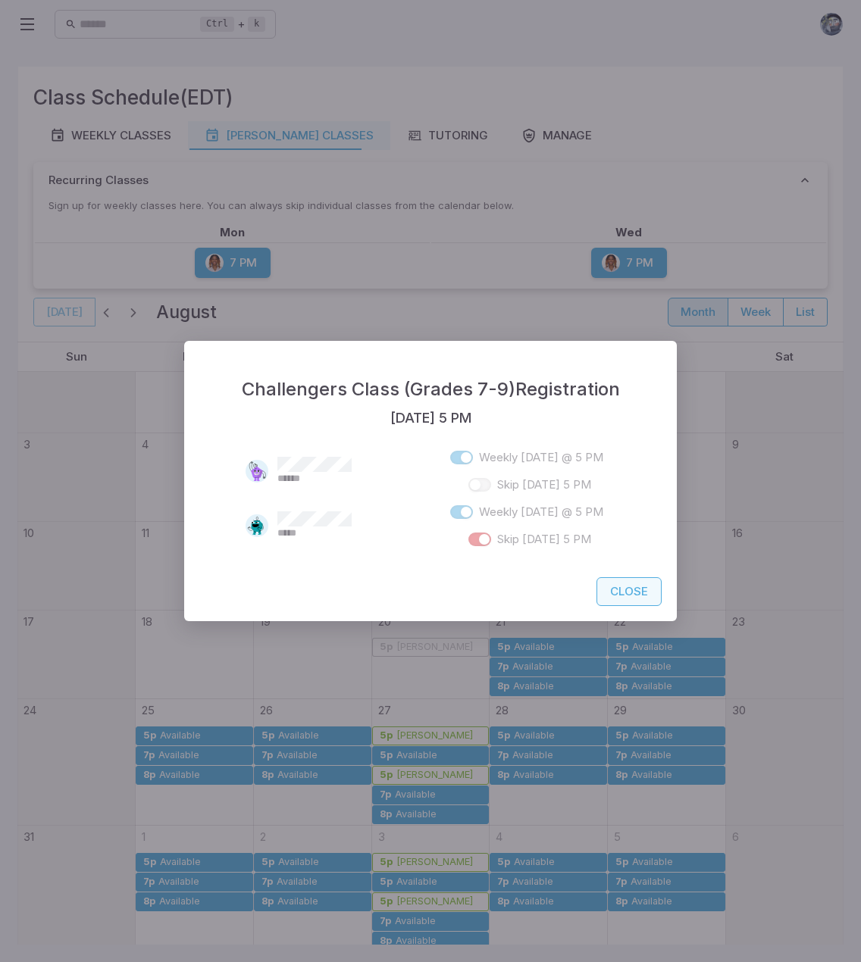
click at [633, 584] on button "Close" at bounding box center [628, 591] width 65 height 29
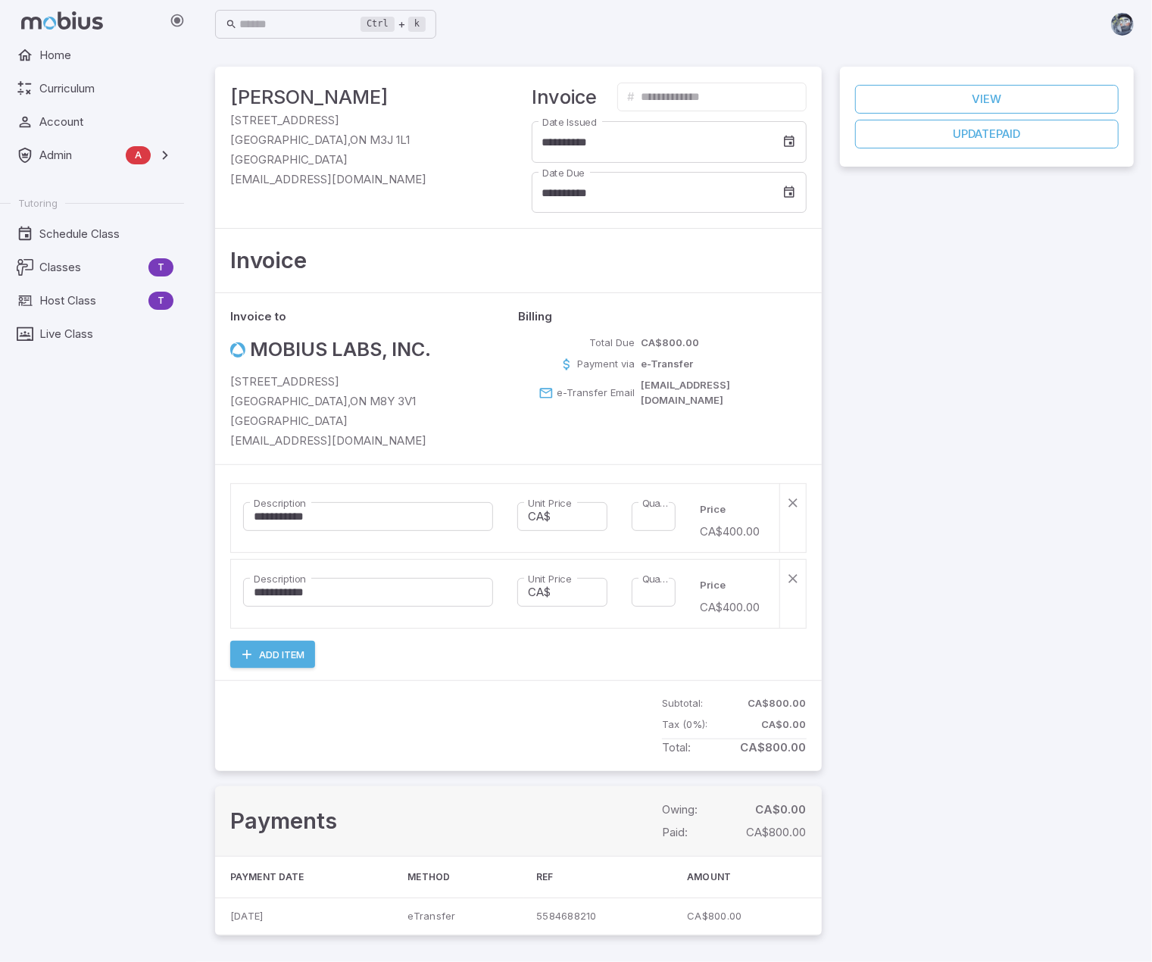
click at [83, 539] on div "Home Curriculum Account Admin A Accounts Finance Testing Tutoring Schedule Clas…" at bounding box center [98, 501] width 196 height 921
click at [80, 232] on span "Schedule Class" at bounding box center [106, 234] width 134 height 17
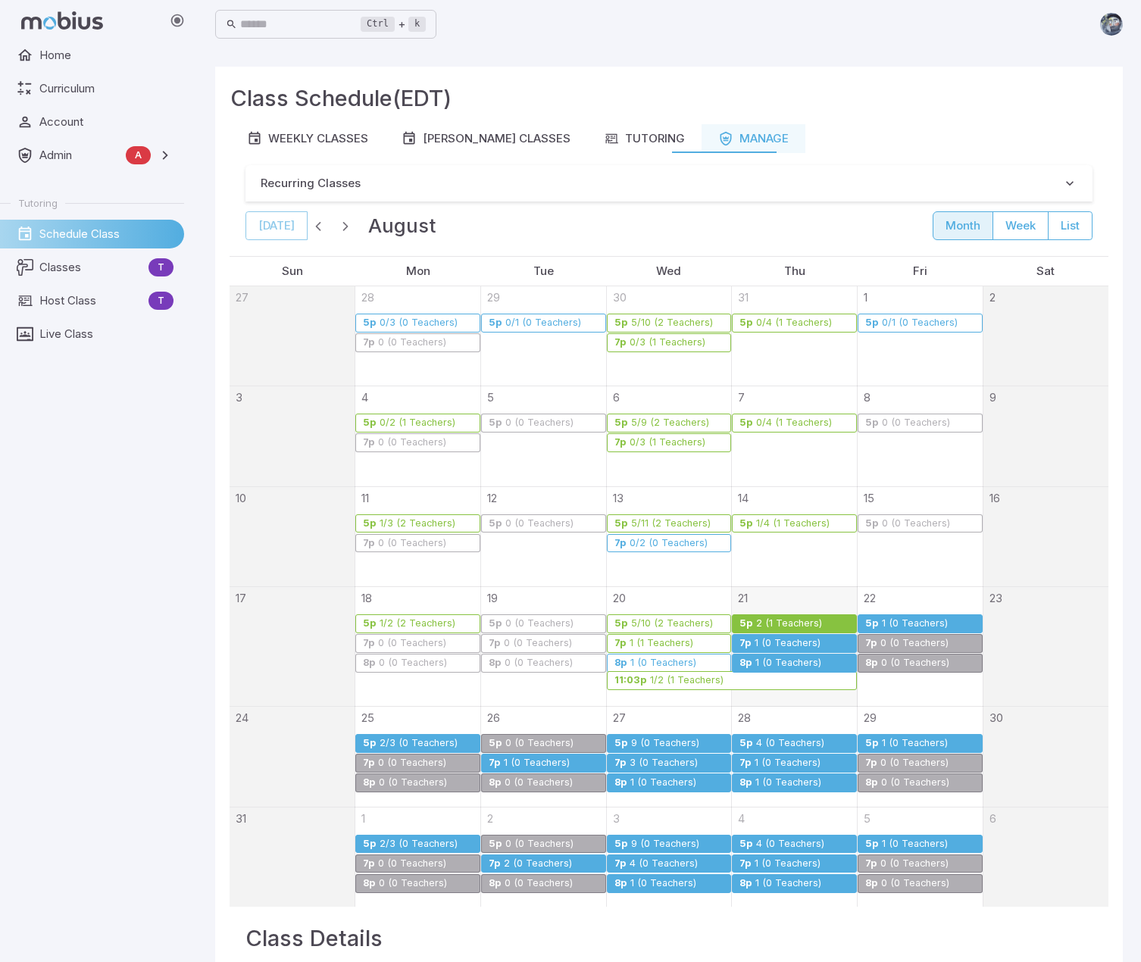
click at [761, 639] on div "1 (0 Teachers)" at bounding box center [787, 643] width 67 height 11
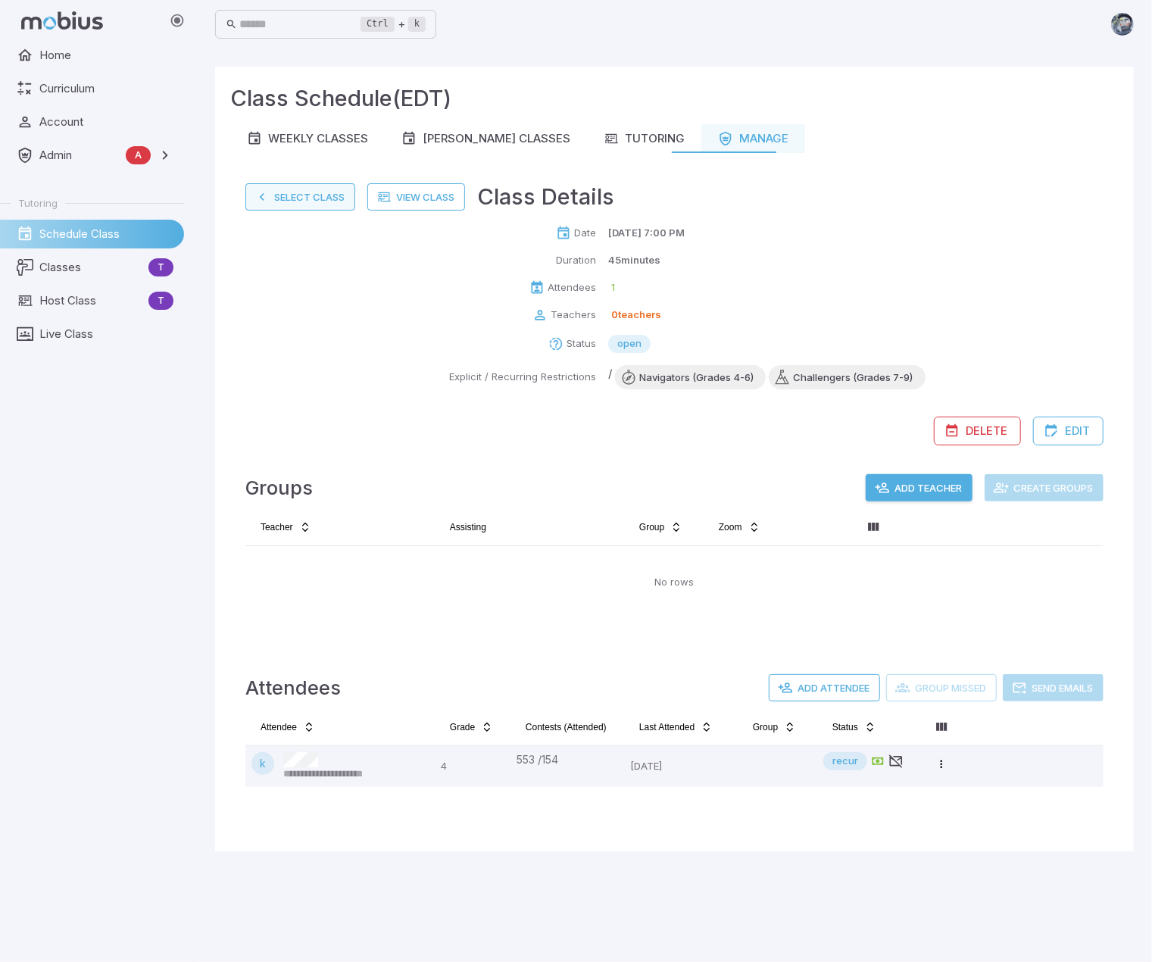
click at [310, 198] on button "Select Class" at bounding box center [300, 196] width 110 height 27
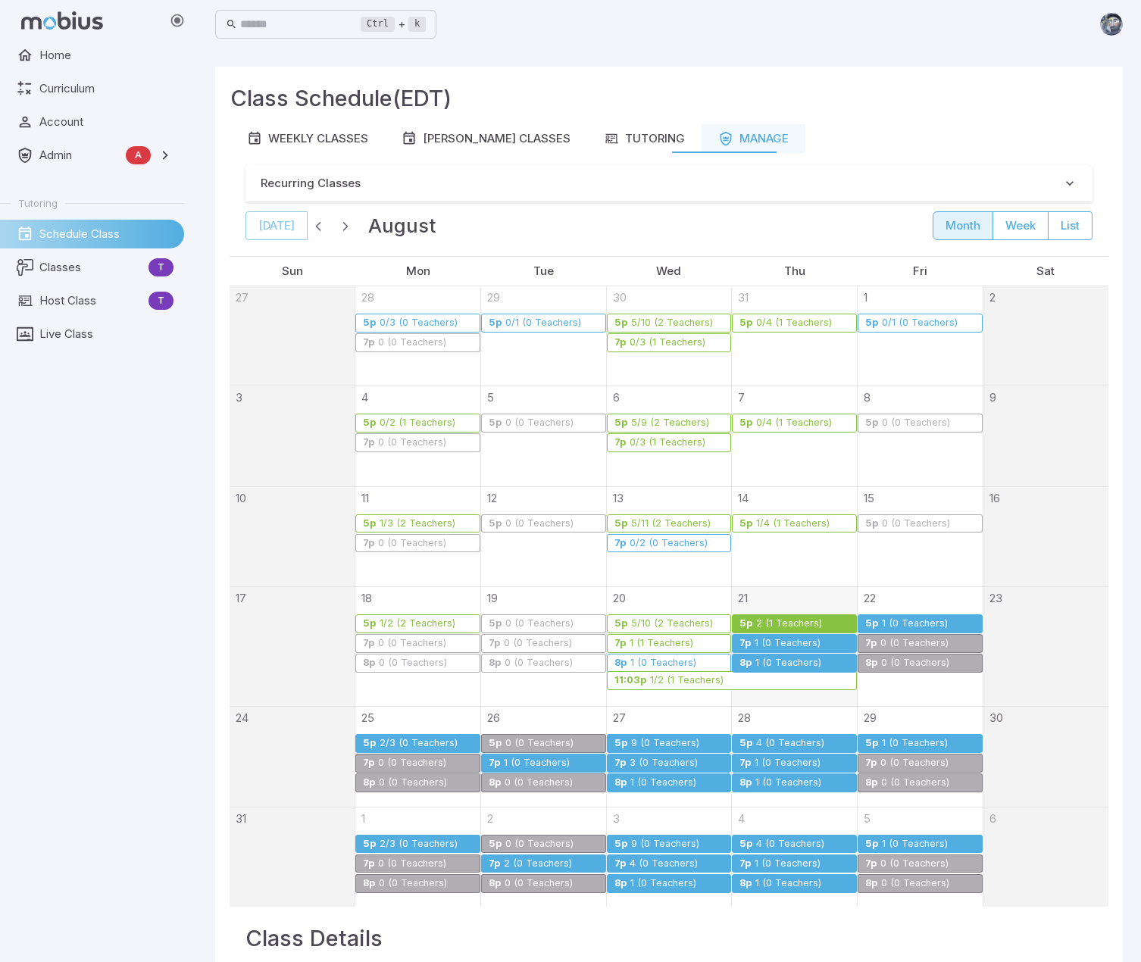
click at [714, 683] on div "1/2 (1 Teachers)" at bounding box center [686, 680] width 75 height 11
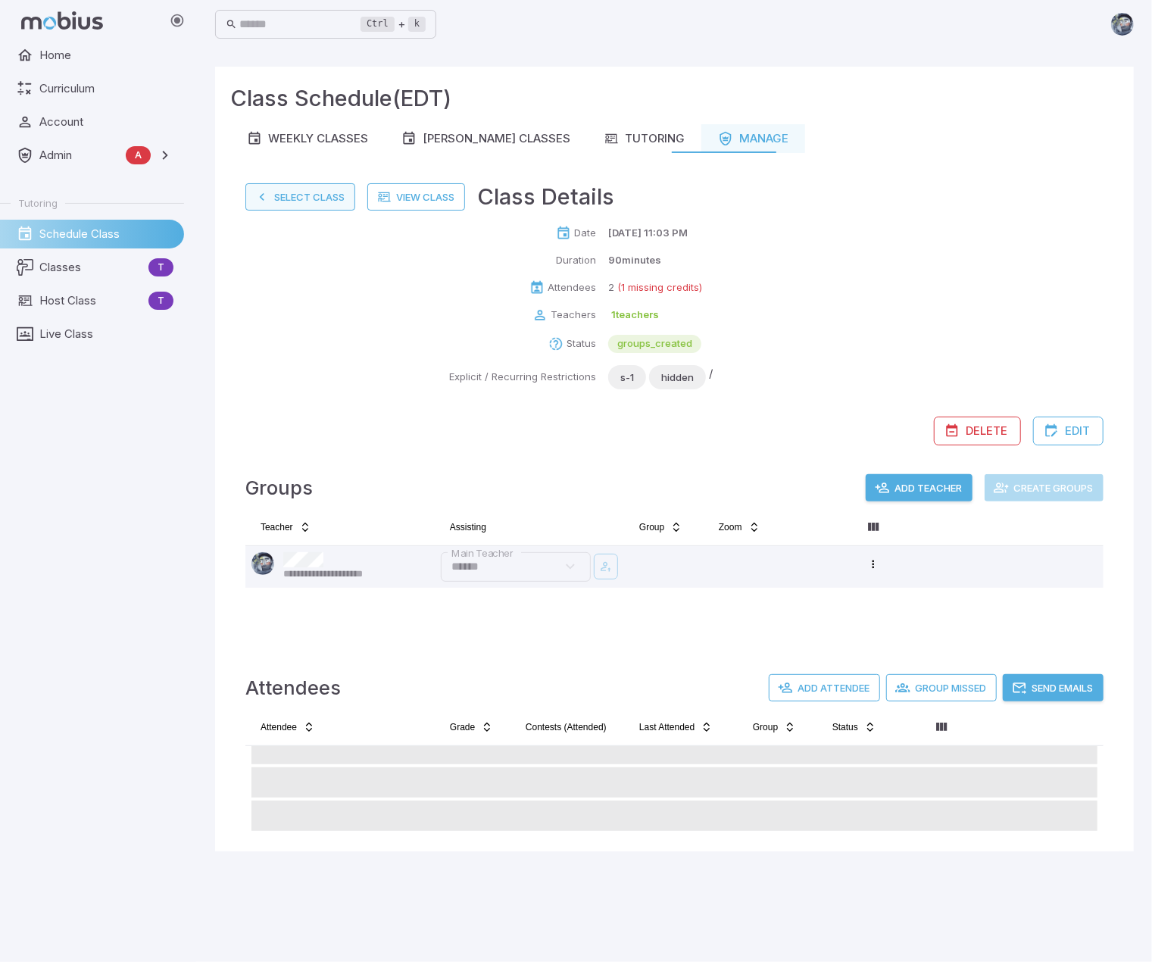
click at [313, 195] on button "Select Class" at bounding box center [300, 196] width 110 height 27
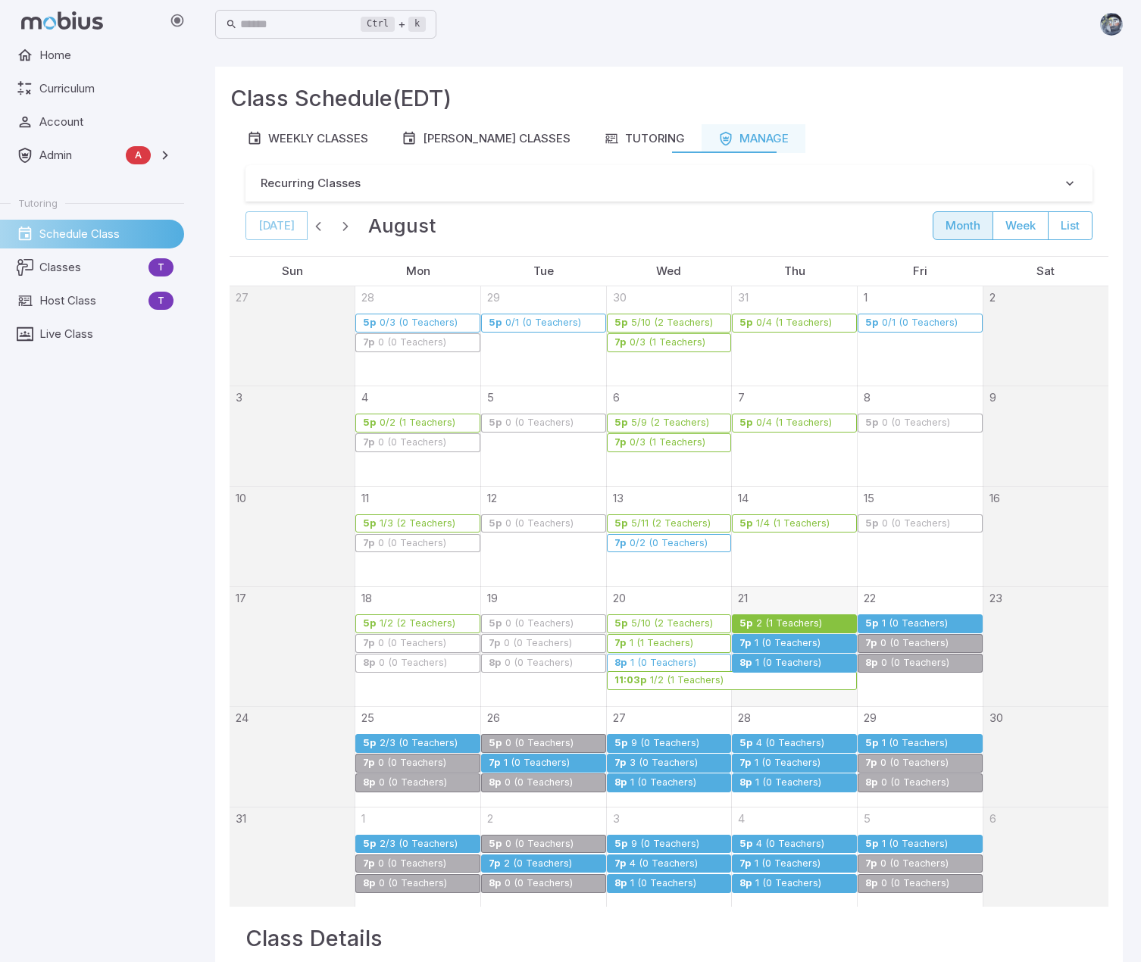
click at [884, 620] on div "1 (0 Teachers)" at bounding box center [914, 623] width 67 height 11
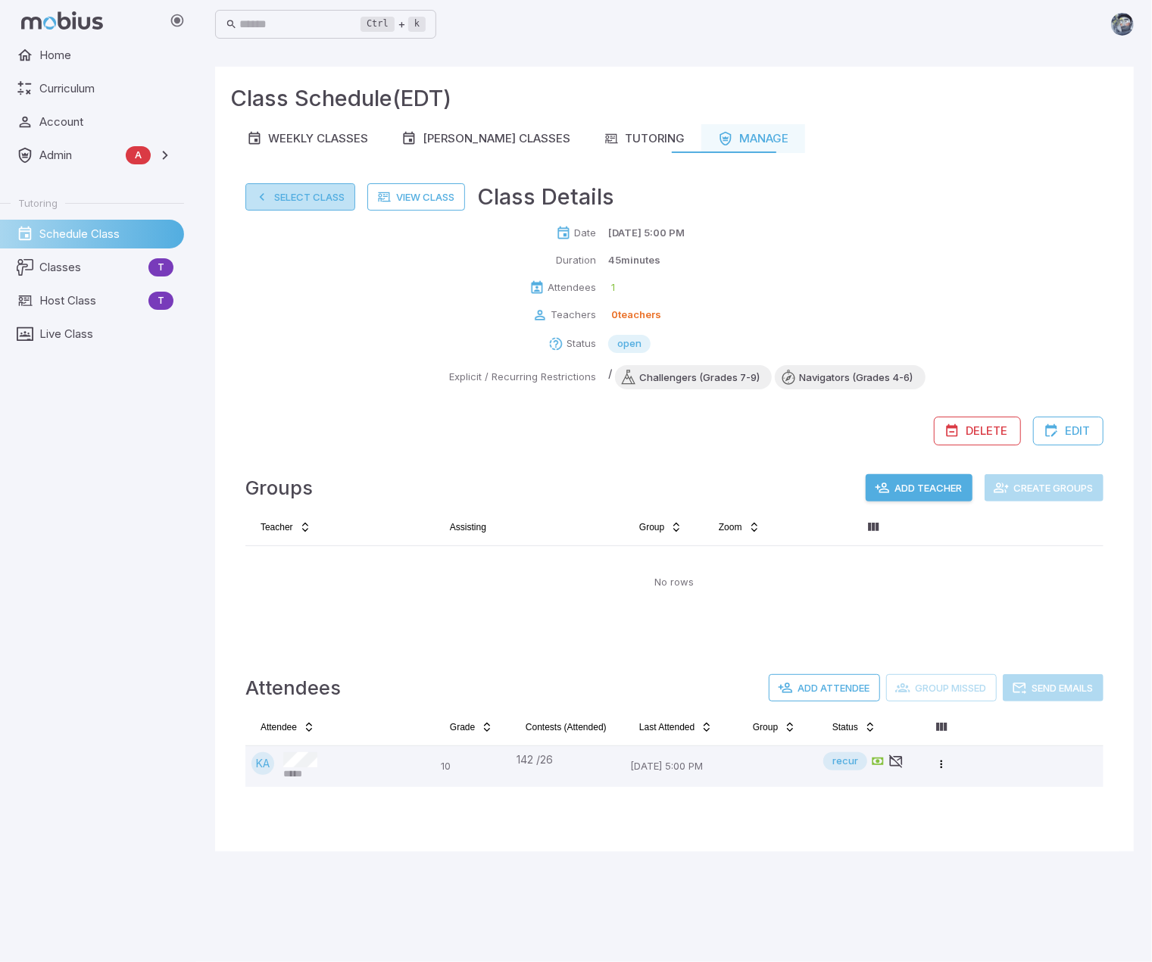
click at [292, 205] on button "Select Class" at bounding box center [300, 196] width 110 height 27
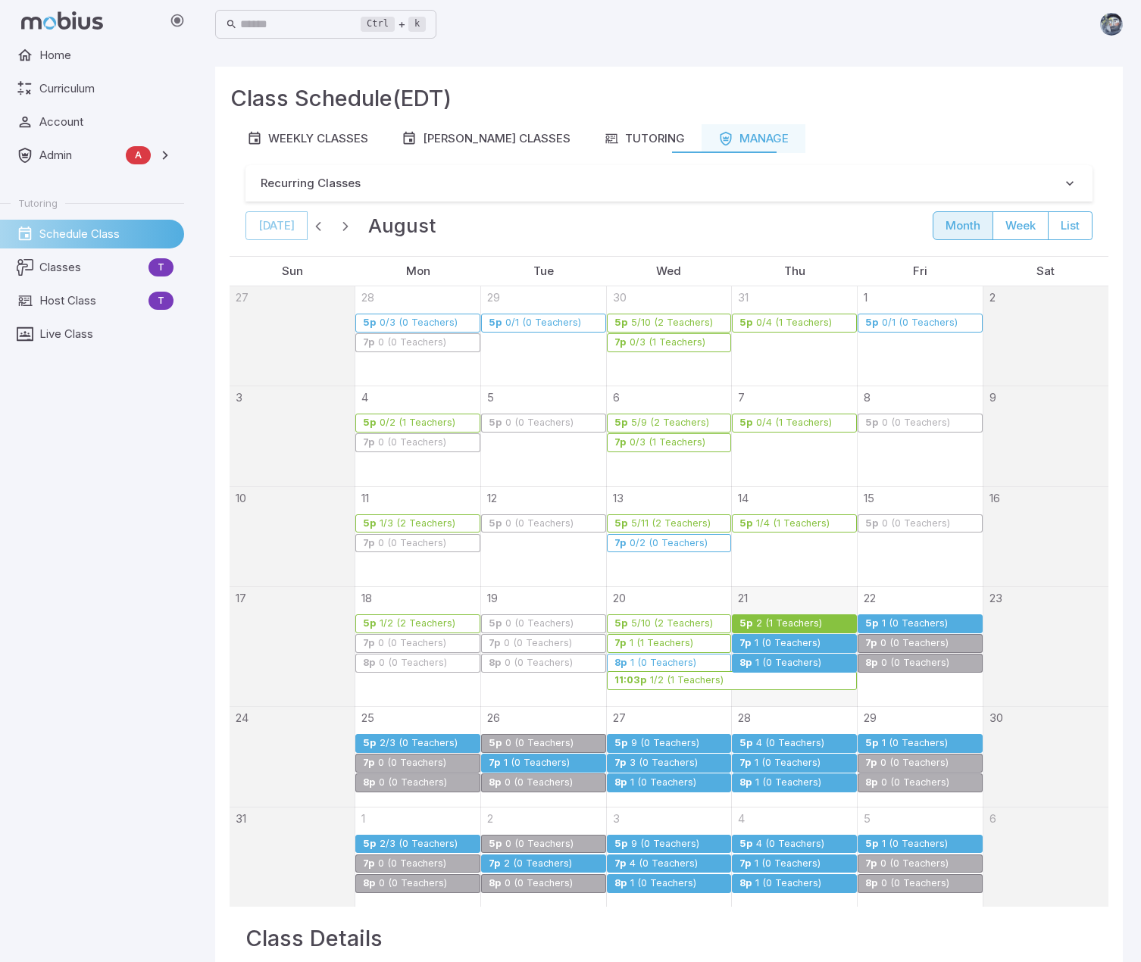
click at [533, 864] on div "2 (0 Teachers)" at bounding box center [538, 863] width 70 height 11
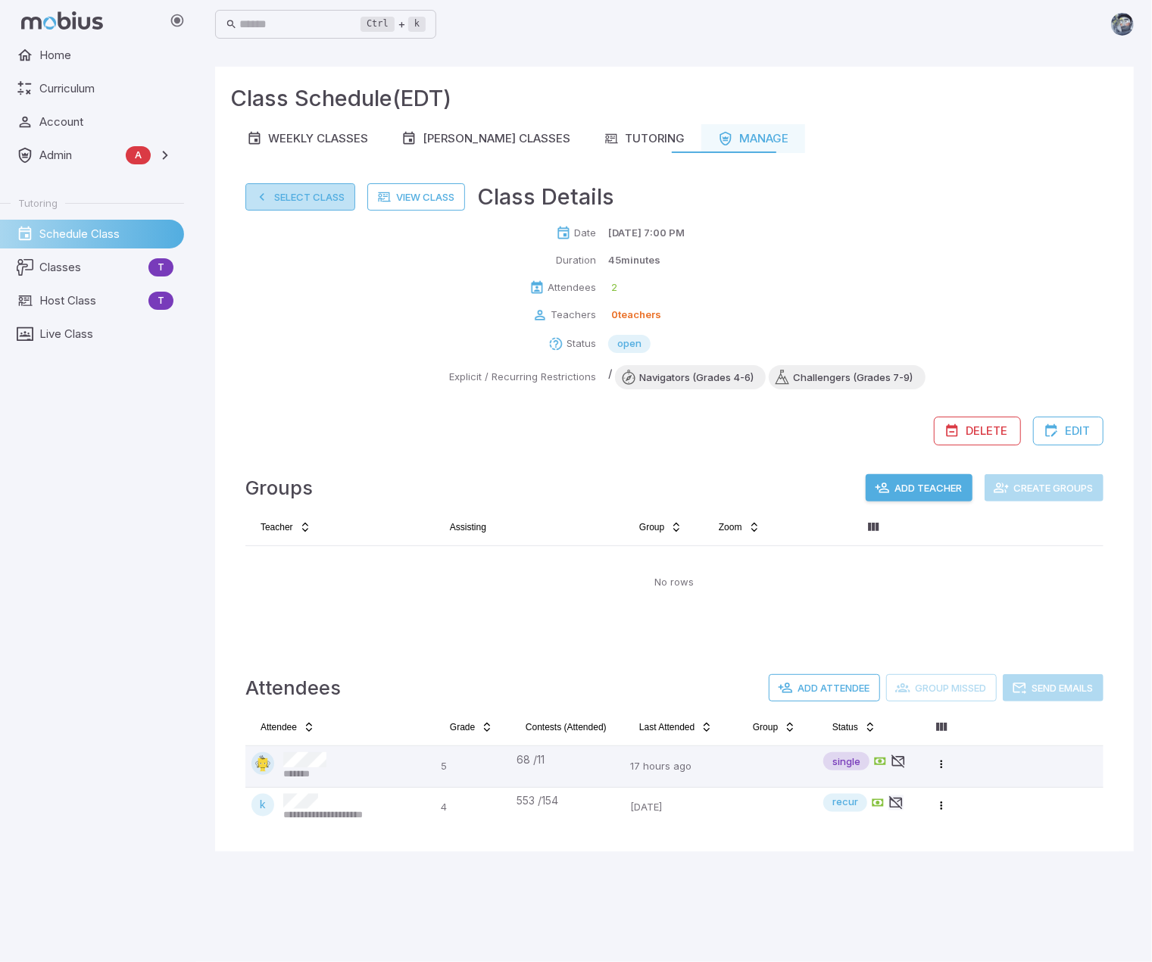
click at [342, 201] on button "Select Class" at bounding box center [300, 196] width 110 height 27
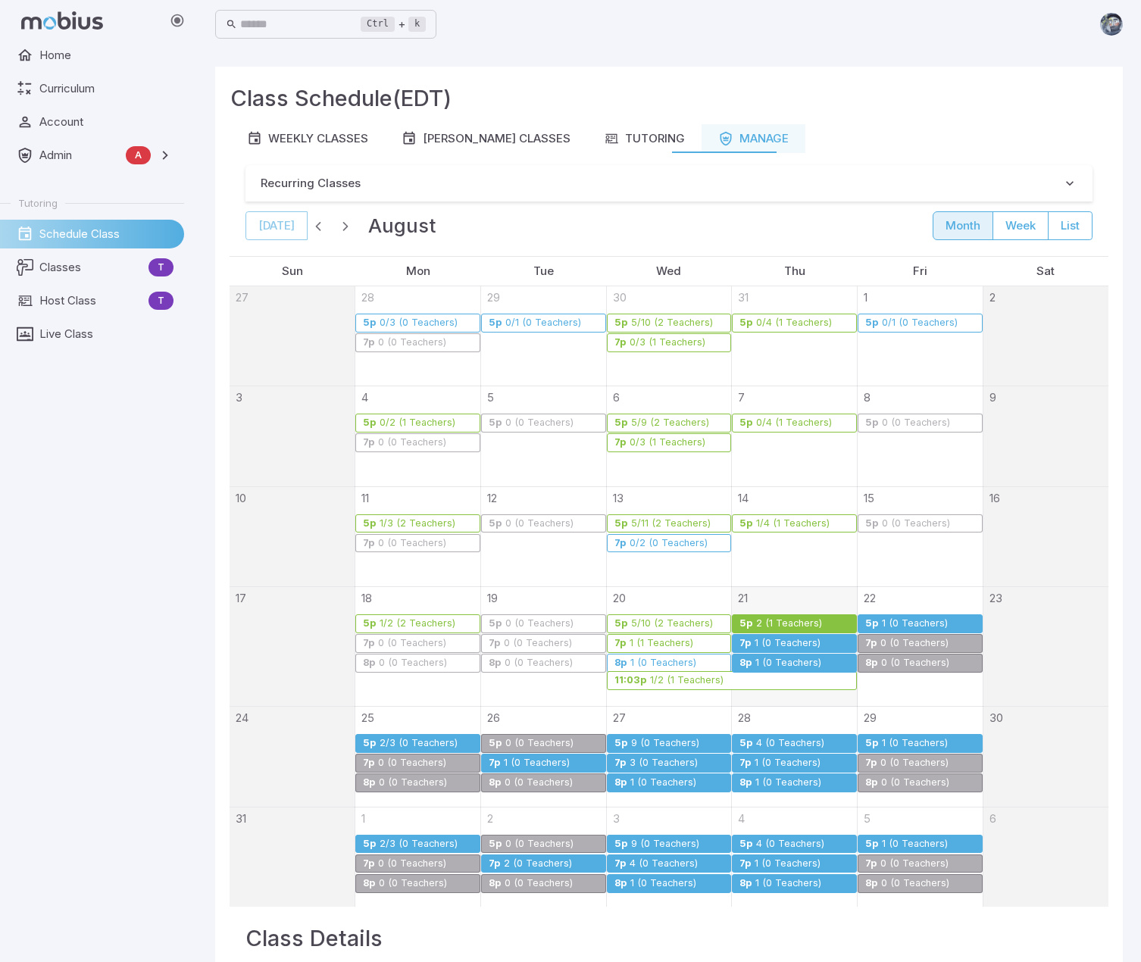
click at [705, 742] on div "9 (0 Teachers)" at bounding box center [677, 743] width 95 height 11
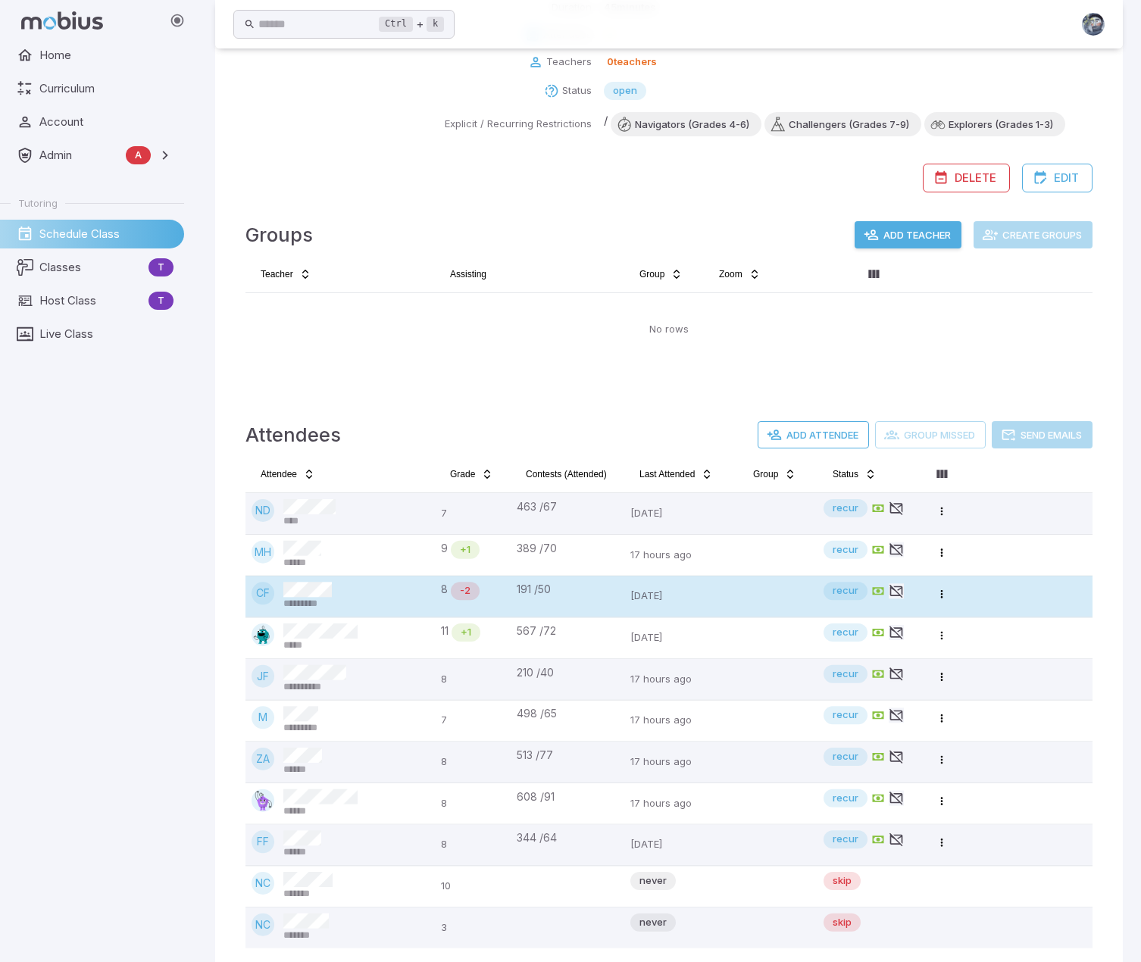
scroll to position [271, 0]
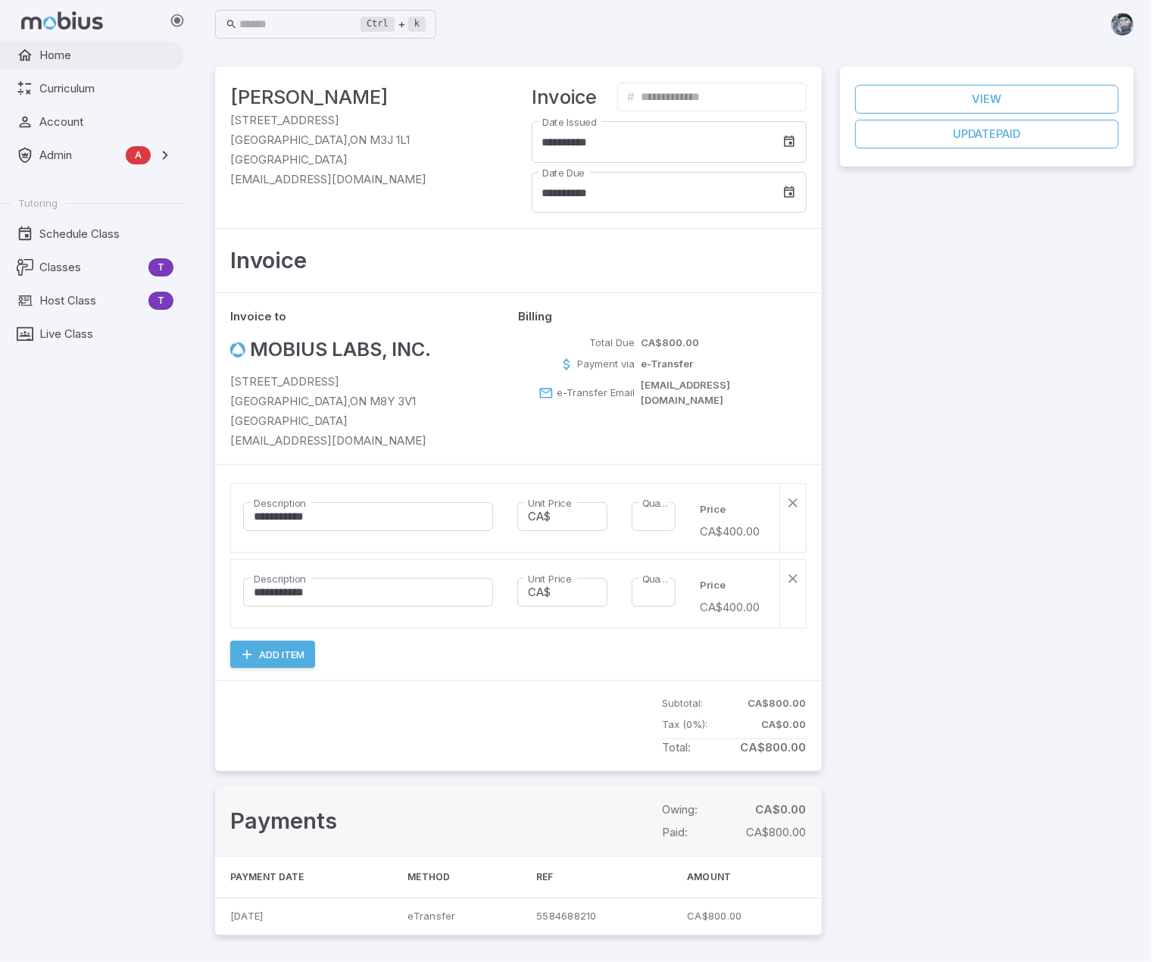
click at [45, 46] on link "Home" at bounding box center [92, 55] width 184 height 29
